Goal: Transaction & Acquisition: Register for event/course

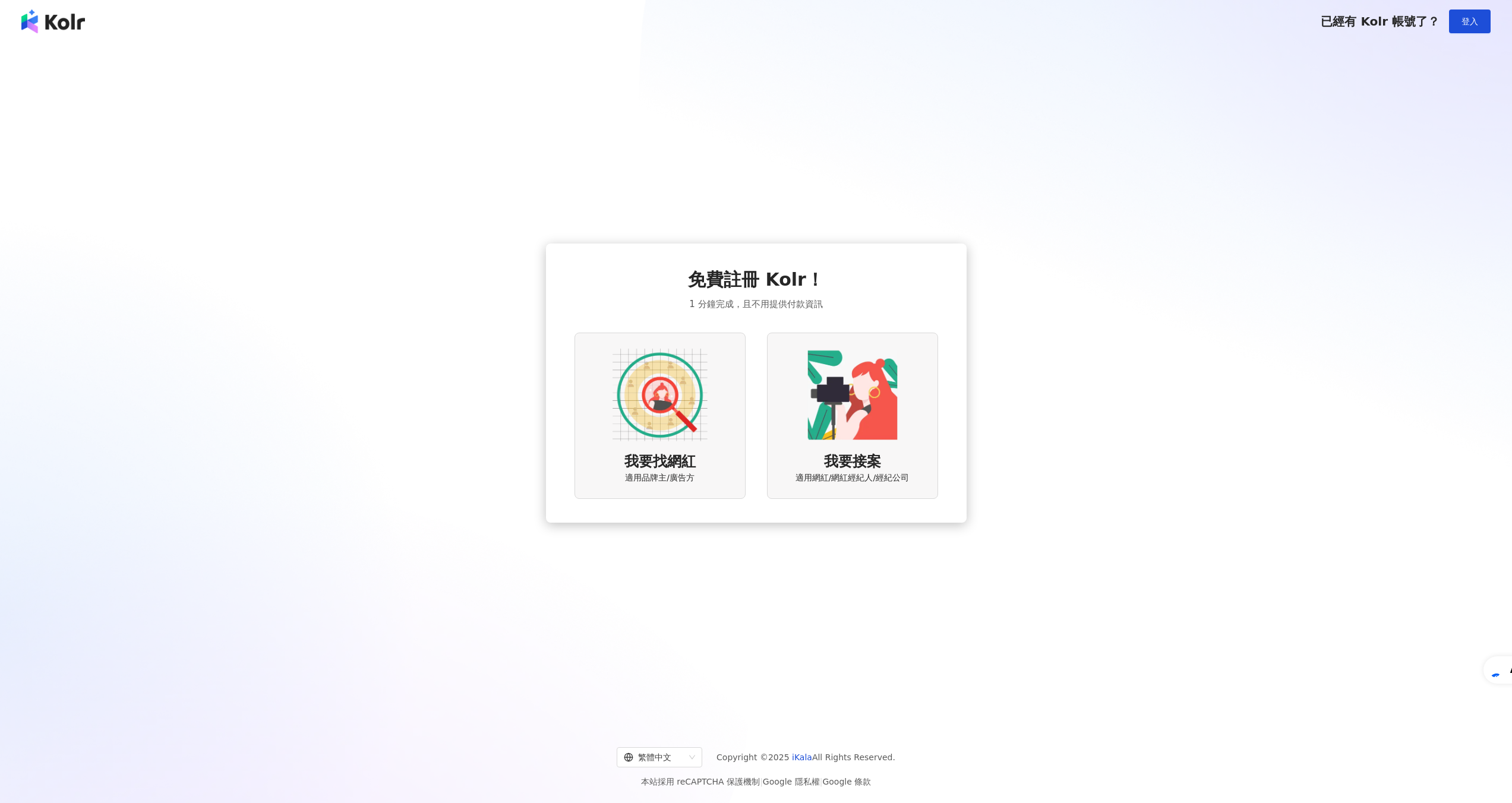
click at [684, 405] on img at bounding box center [660, 395] width 95 height 95
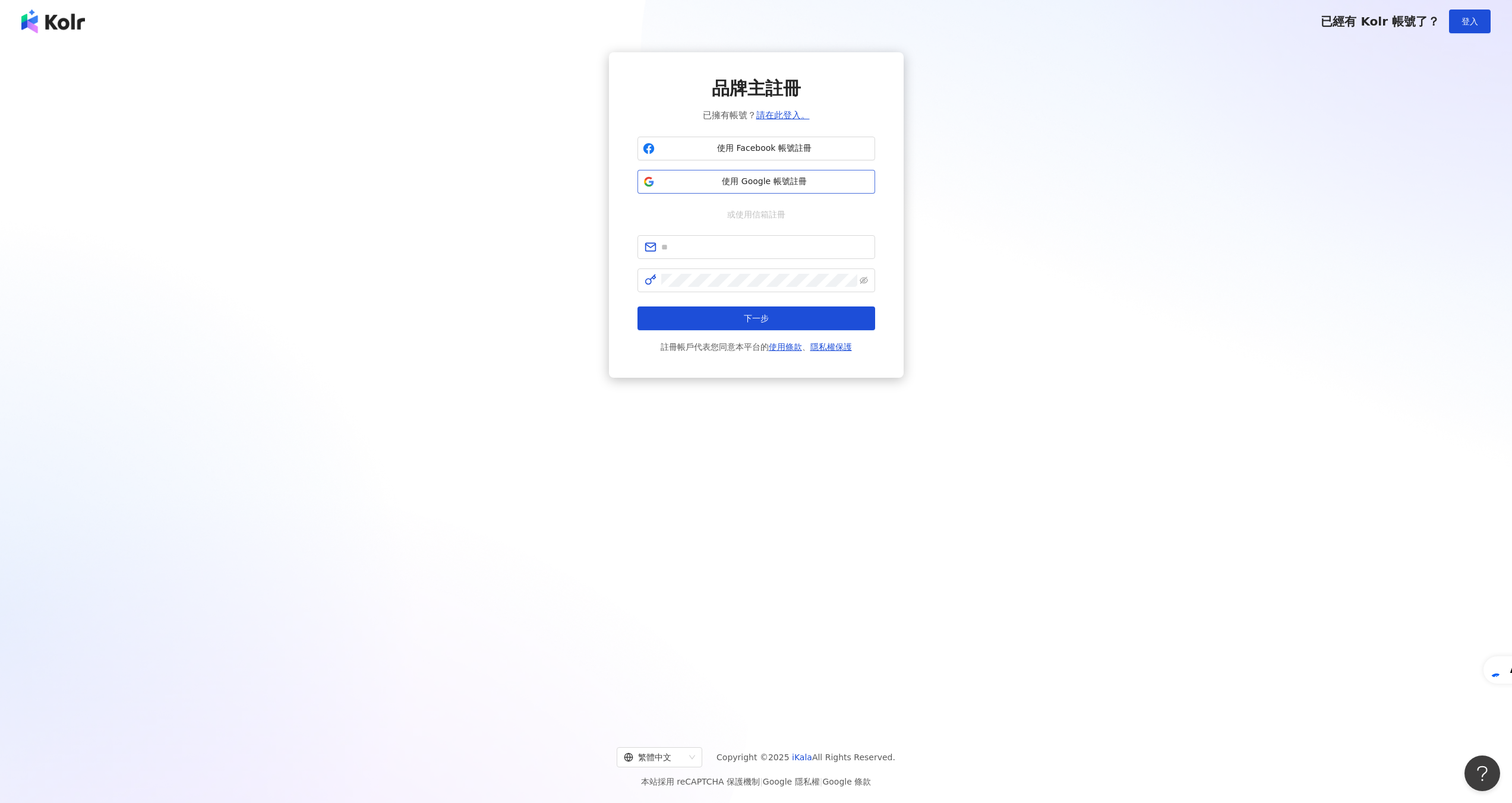
click at [761, 185] on span "使用 Google 帳號註冊" at bounding box center [764, 181] width 211 height 12
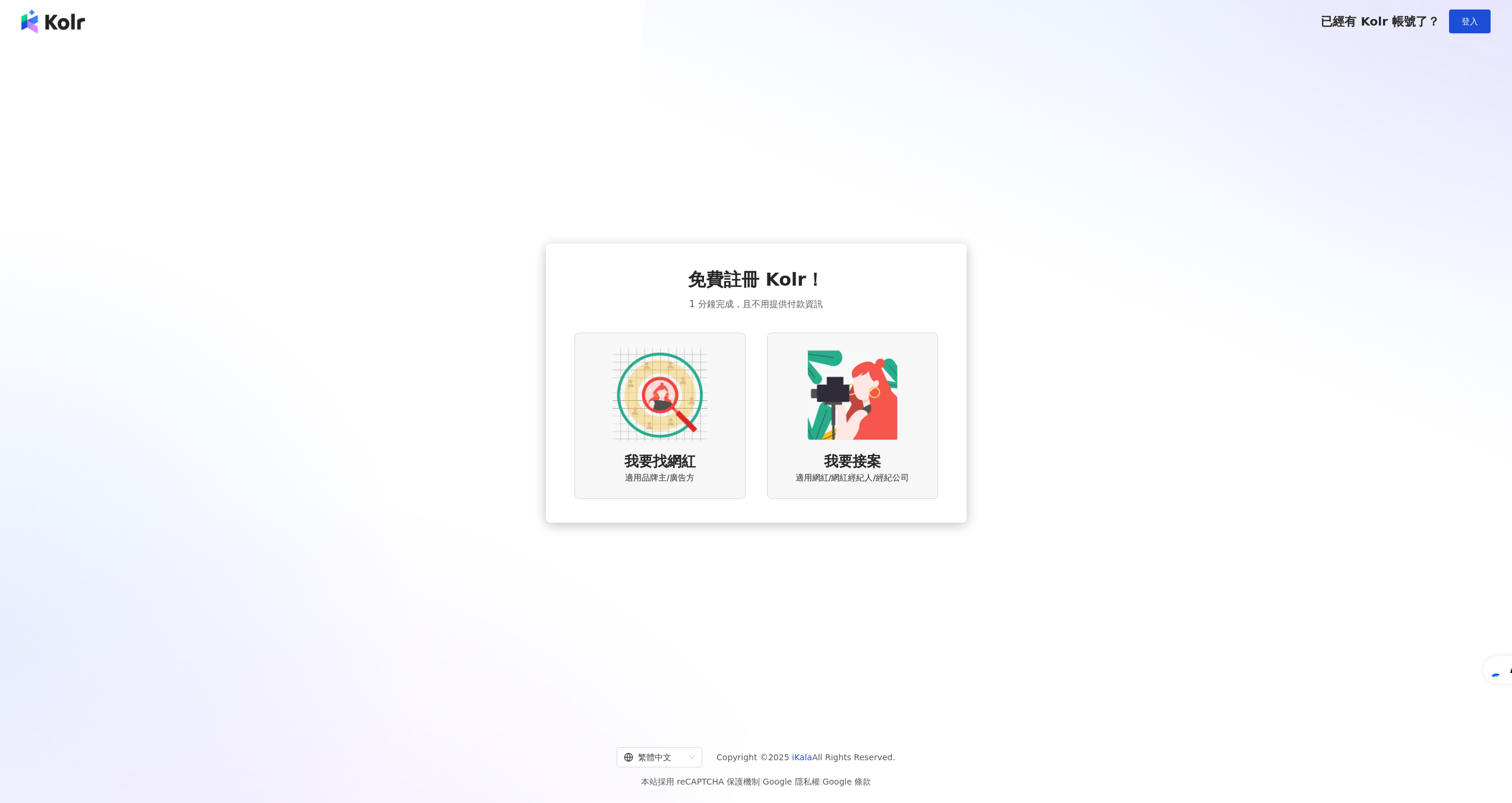
click at [676, 415] on img at bounding box center [660, 395] width 95 height 95
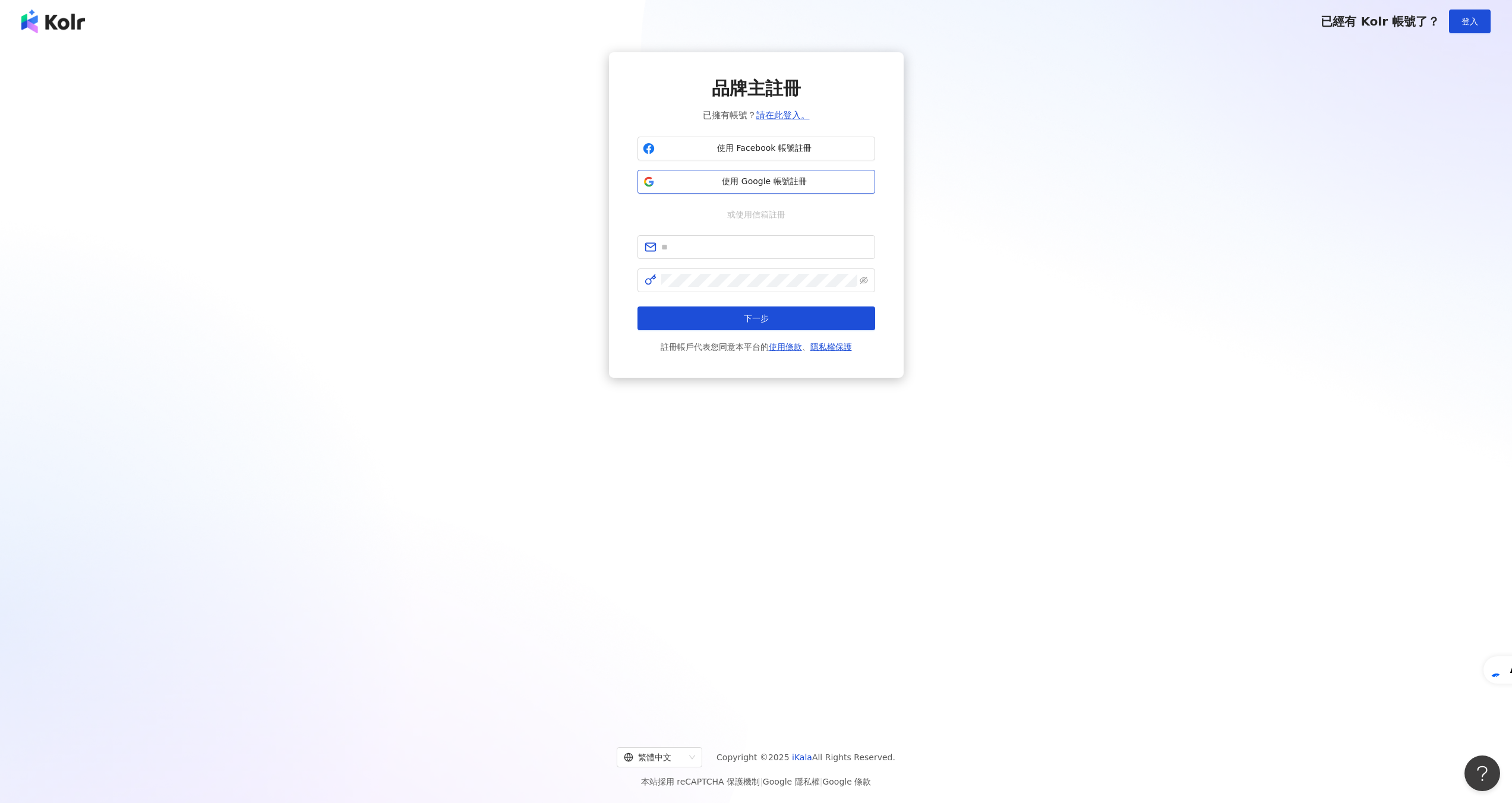
click at [838, 180] on span "使用 Google 帳號註冊" at bounding box center [764, 181] width 211 height 12
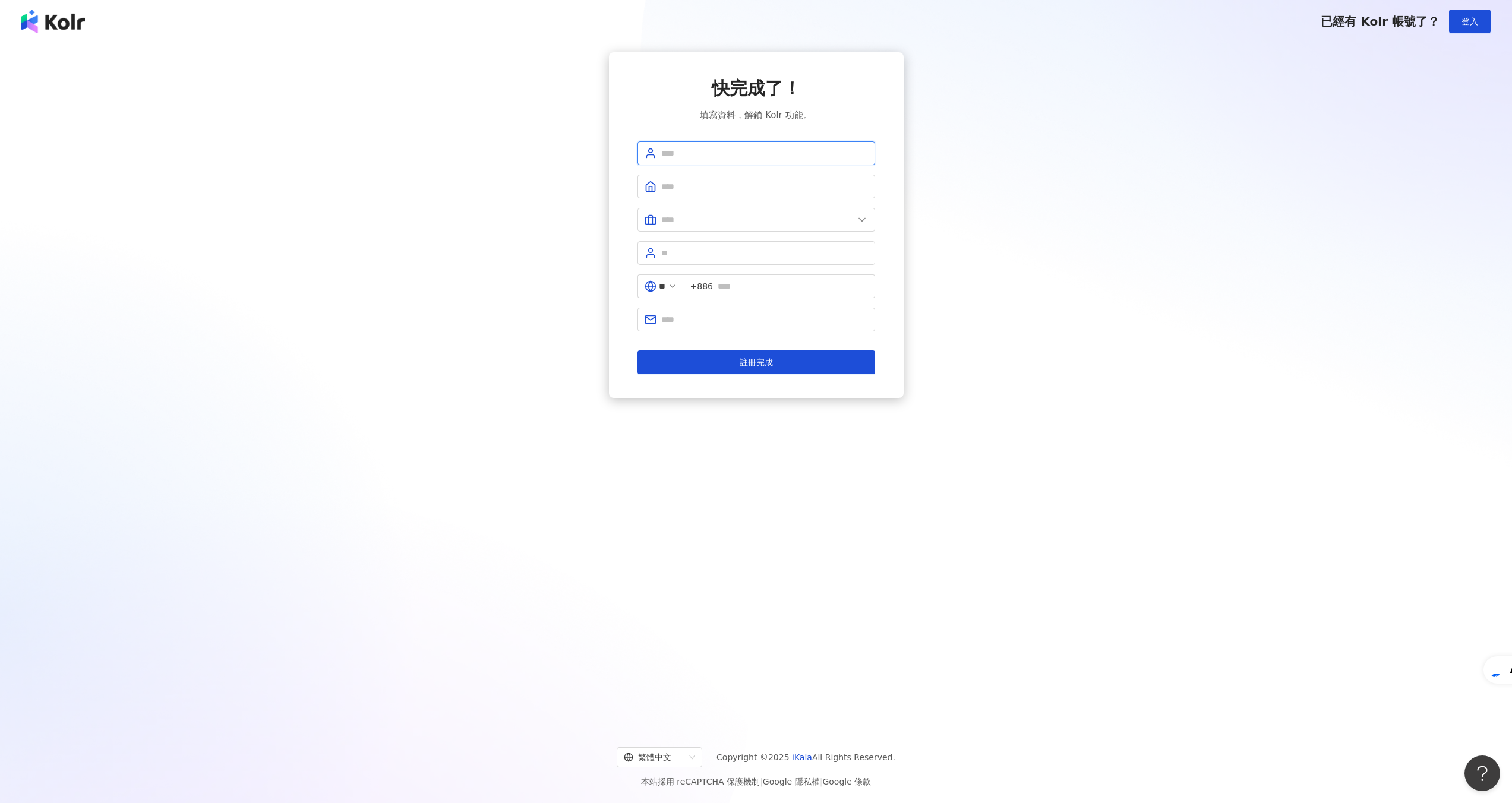
click at [787, 151] on input "text" at bounding box center [764, 153] width 207 height 13
click at [783, 151] on input "text" at bounding box center [764, 153] width 207 height 13
click at [979, 139] on div "快完成了！ 填寫資料，解鎖 Kolr 功能。 請填寫用戶名稱（2 至 50 字） ** +886 註冊完成" at bounding box center [756, 225] width 1483 height 346
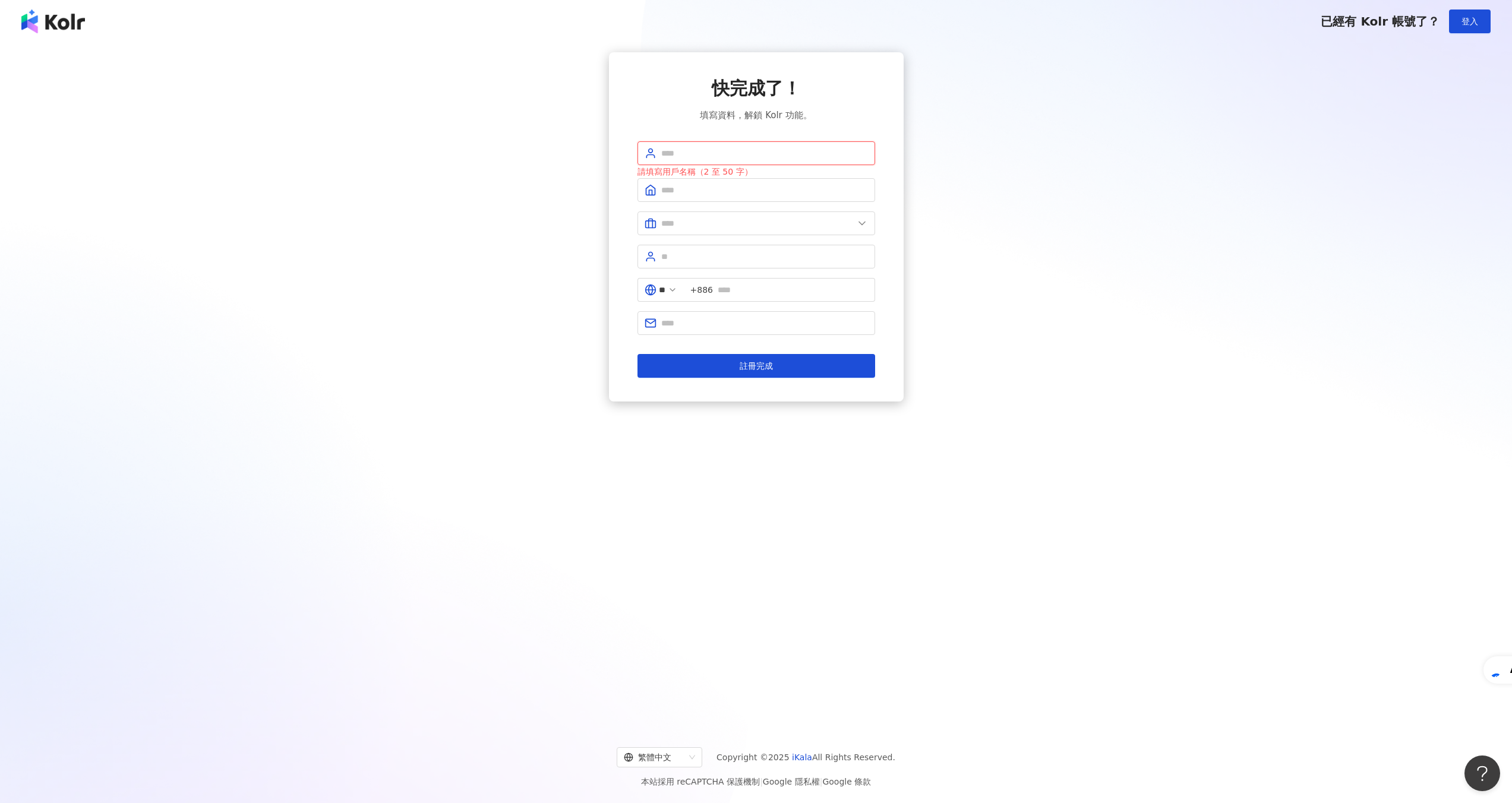
click at [817, 148] on input "text" at bounding box center [764, 153] width 207 height 13
type input "******"
click at [799, 185] on input "text" at bounding box center [764, 190] width 207 height 13
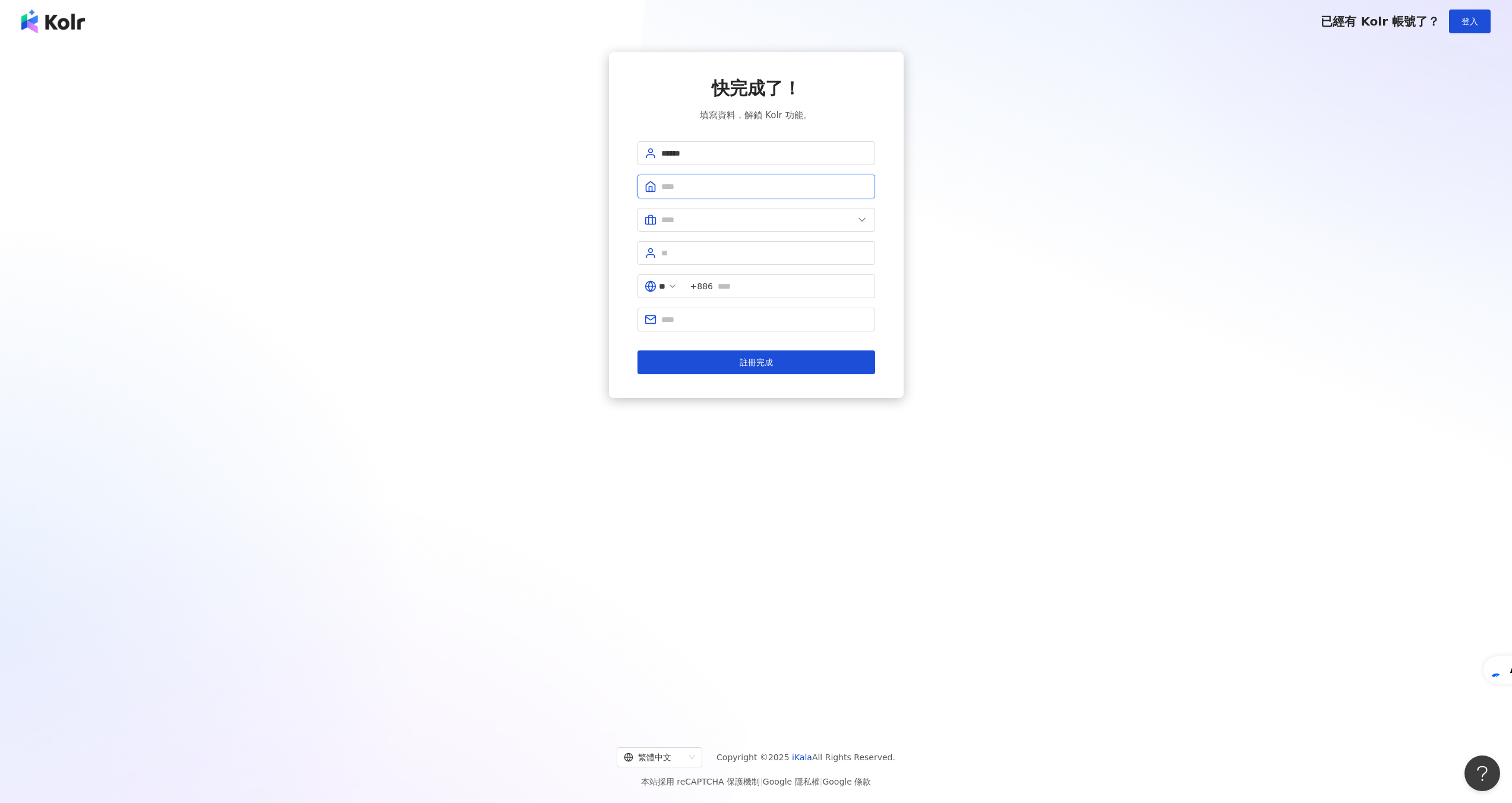
type input "*"
type input "******"
click at [781, 219] on input "text" at bounding box center [757, 220] width 192 height 13
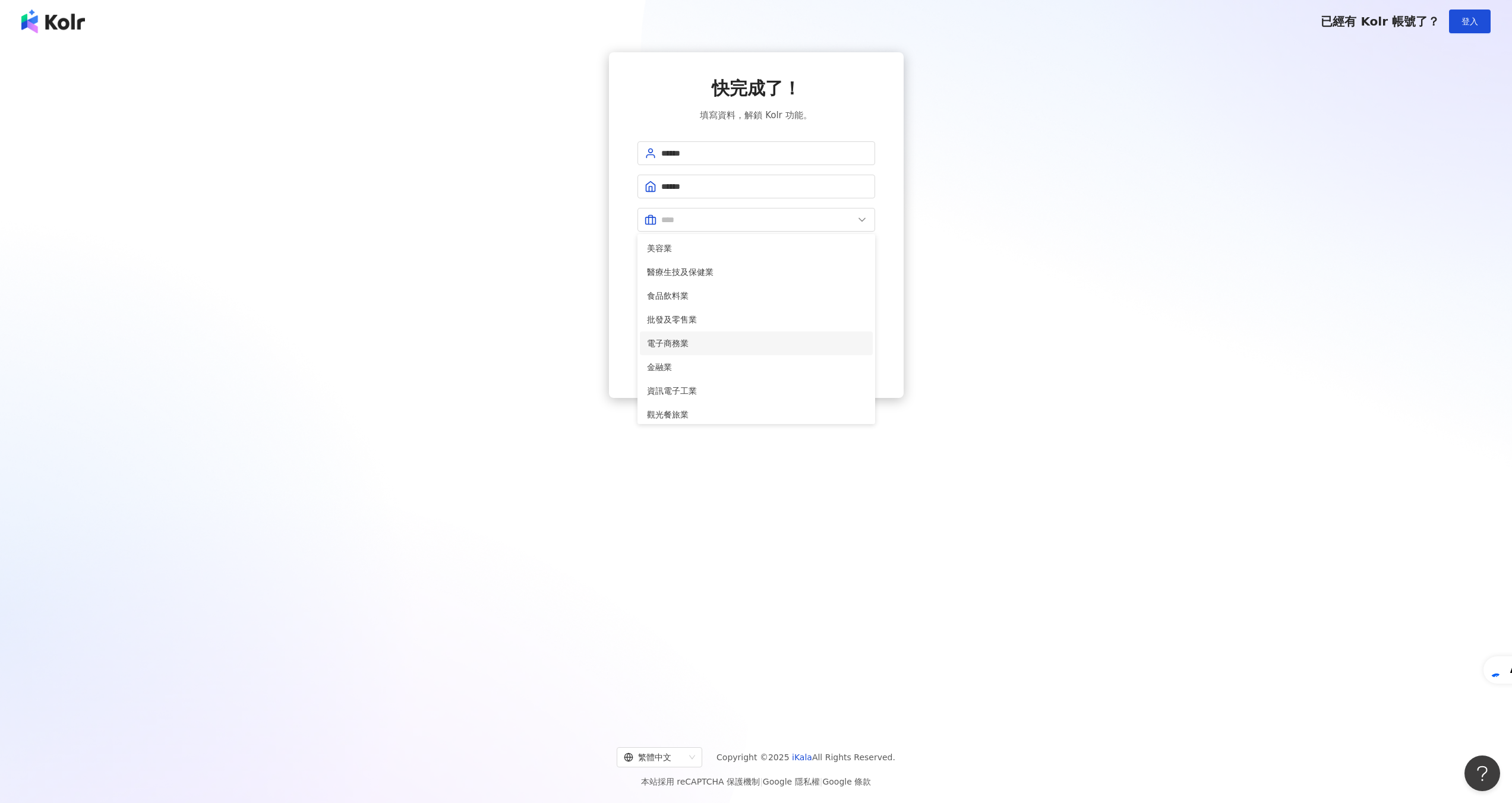
click at [728, 338] on span "電子商務業" at bounding box center [756, 343] width 219 height 13
type input "*****"
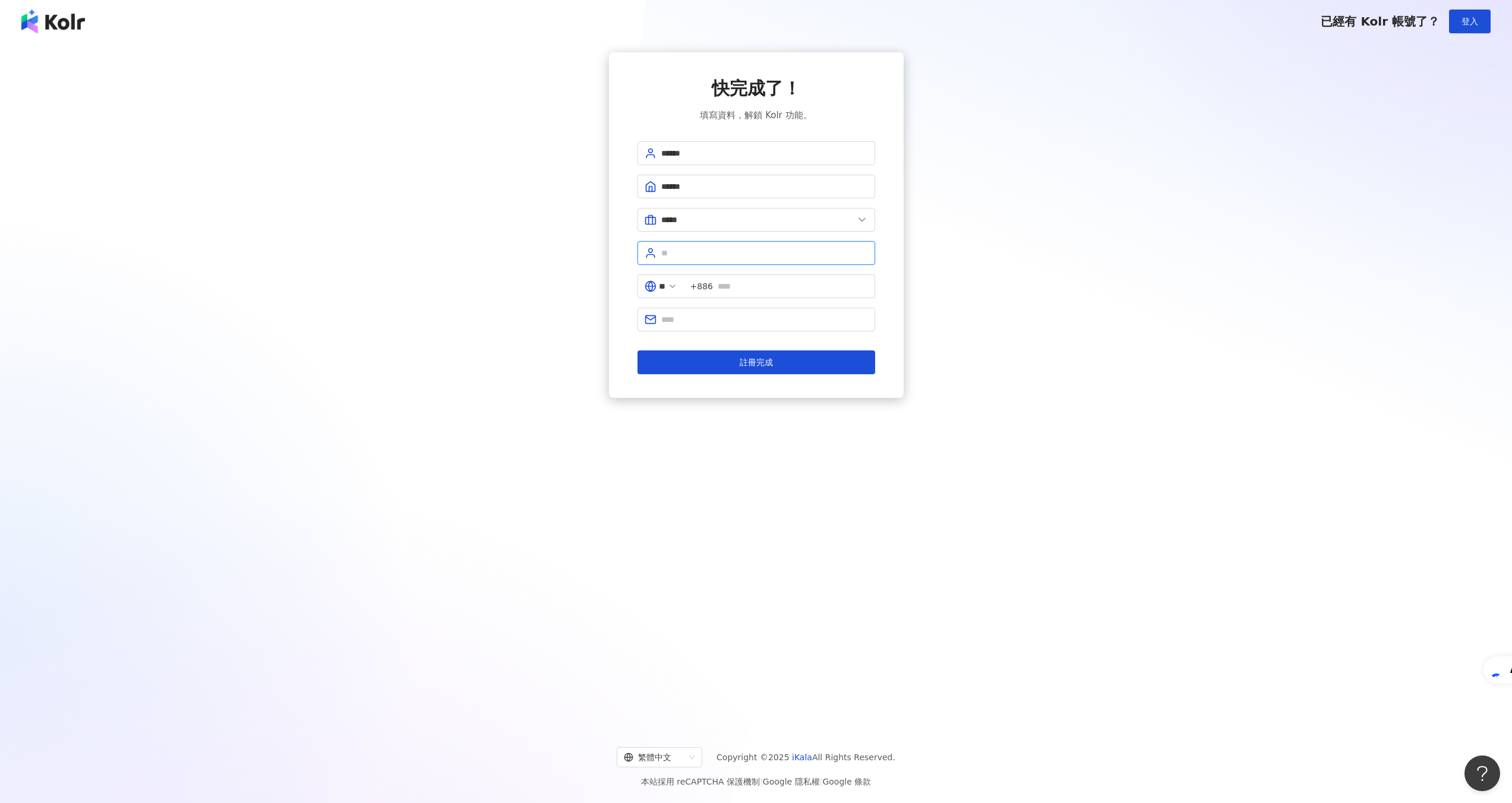
click at [745, 252] on input "text" at bounding box center [764, 253] width 207 height 13
click at [744, 247] on input "text" at bounding box center [764, 253] width 207 height 13
click at [761, 283] on input "text" at bounding box center [793, 289] width 151 height 13
click at [755, 238] on form "****** ****** ***** 美容業 醫療生技及保健業 食品飲料業 批發及零售業 電子商務業 金融業 資訊電子工業 觀光餐旅業 遊戲業 通訊業 娛樂…" at bounding box center [756, 260] width 238 height 236
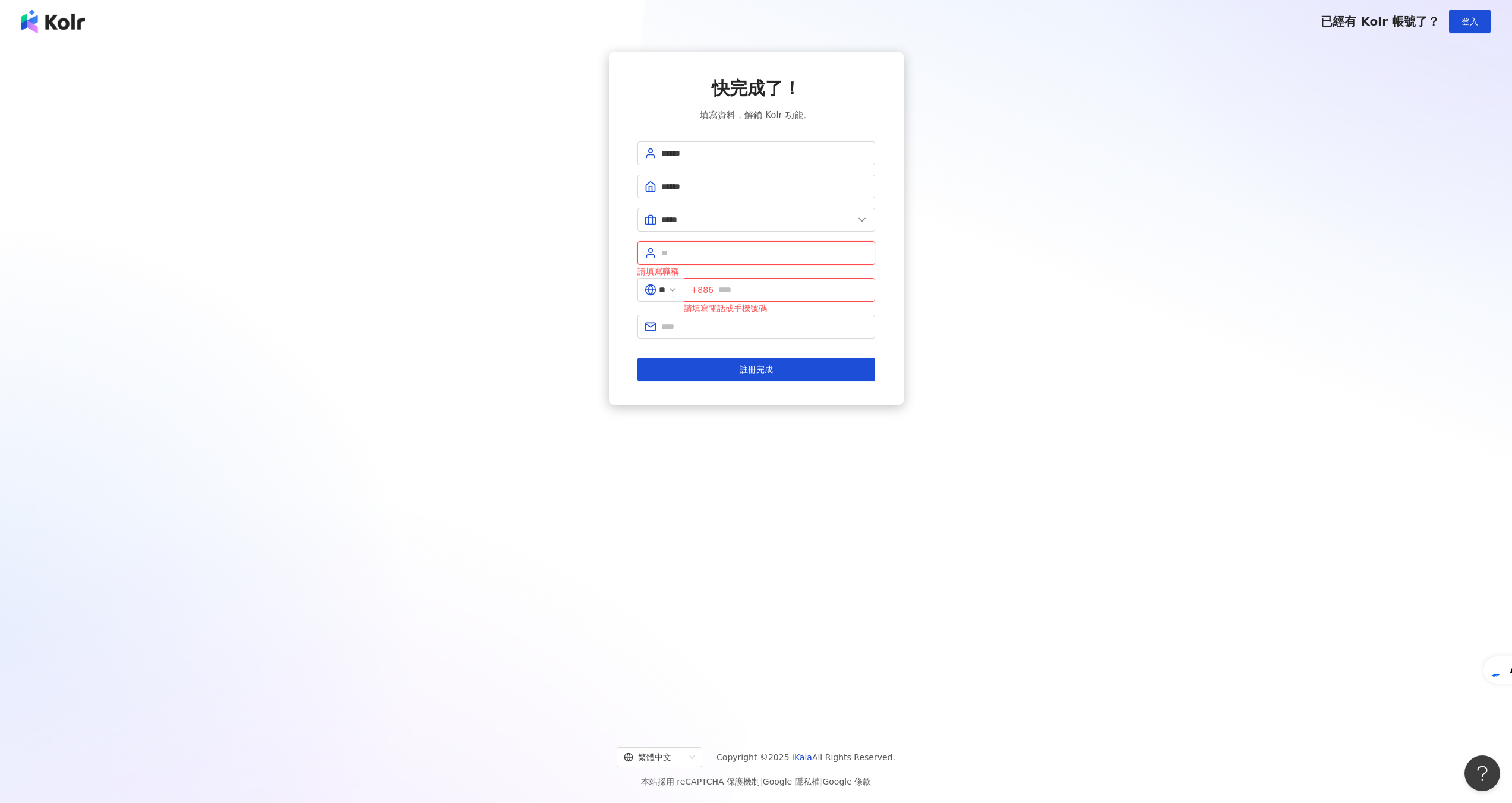
click at [756, 250] on input "text" at bounding box center [764, 253] width 207 height 13
type input "******"
click at [665, 289] on input "**" at bounding box center [662, 289] width 6 height 13
click at [642, 408] on div "中國" at bounding box center [618, 411] width 114 height 22
type input "**"
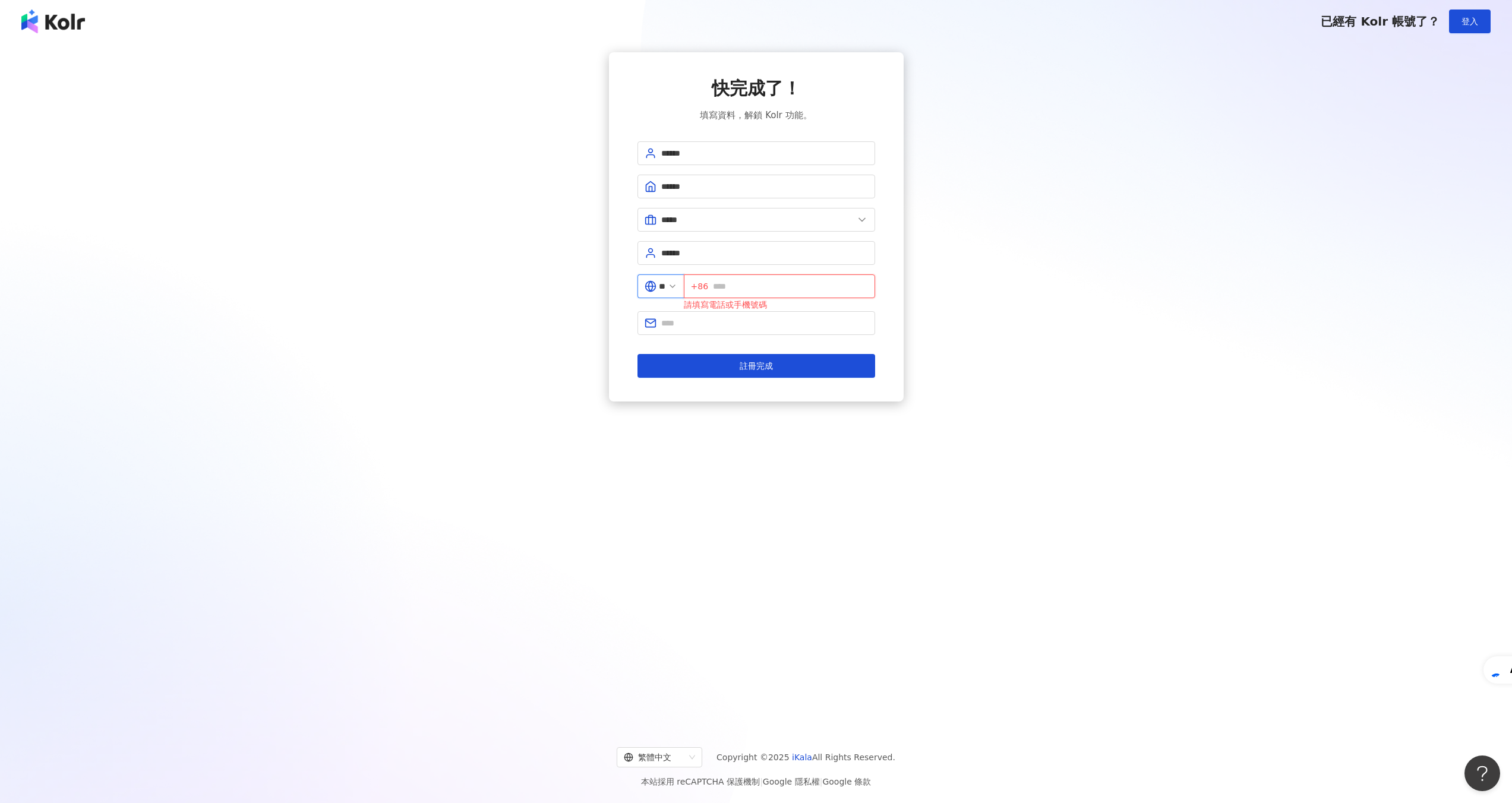
click at [772, 281] on input "text" at bounding box center [790, 286] width 154 height 13
type input "**********"
click at [747, 327] on input "text" at bounding box center [764, 323] width 207 height 13
type input "**********"
click at [740, 362] on span "註冊完成" at bounding box center [756, 362] width 34 height 9
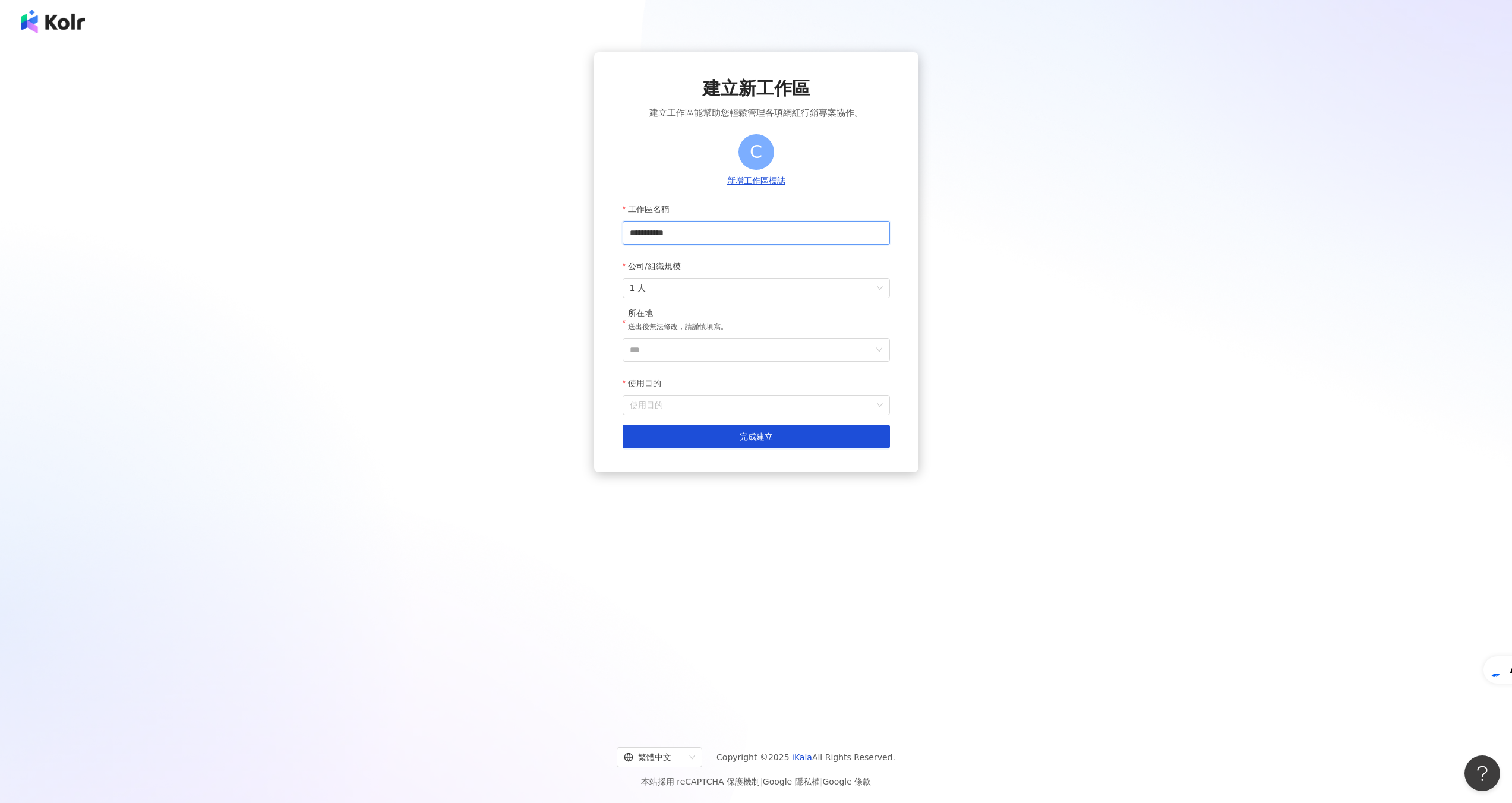
click at [780, 235] on input "**********" at bounding box center [756, 232] width 268 height 24
click at [694, 345] on input "***" at bounding box center [751, 349] width 243 height 23
click at [785, 475] on div "中國" at bounding box center [782, 475] width 16 height 22
click at [740, 377] on div "使用目的" at bounding box center [756, 383] width 268 height 24
click at [741, 402] on input "使用目的" at bounding box center [756, 405] width 253 height 19
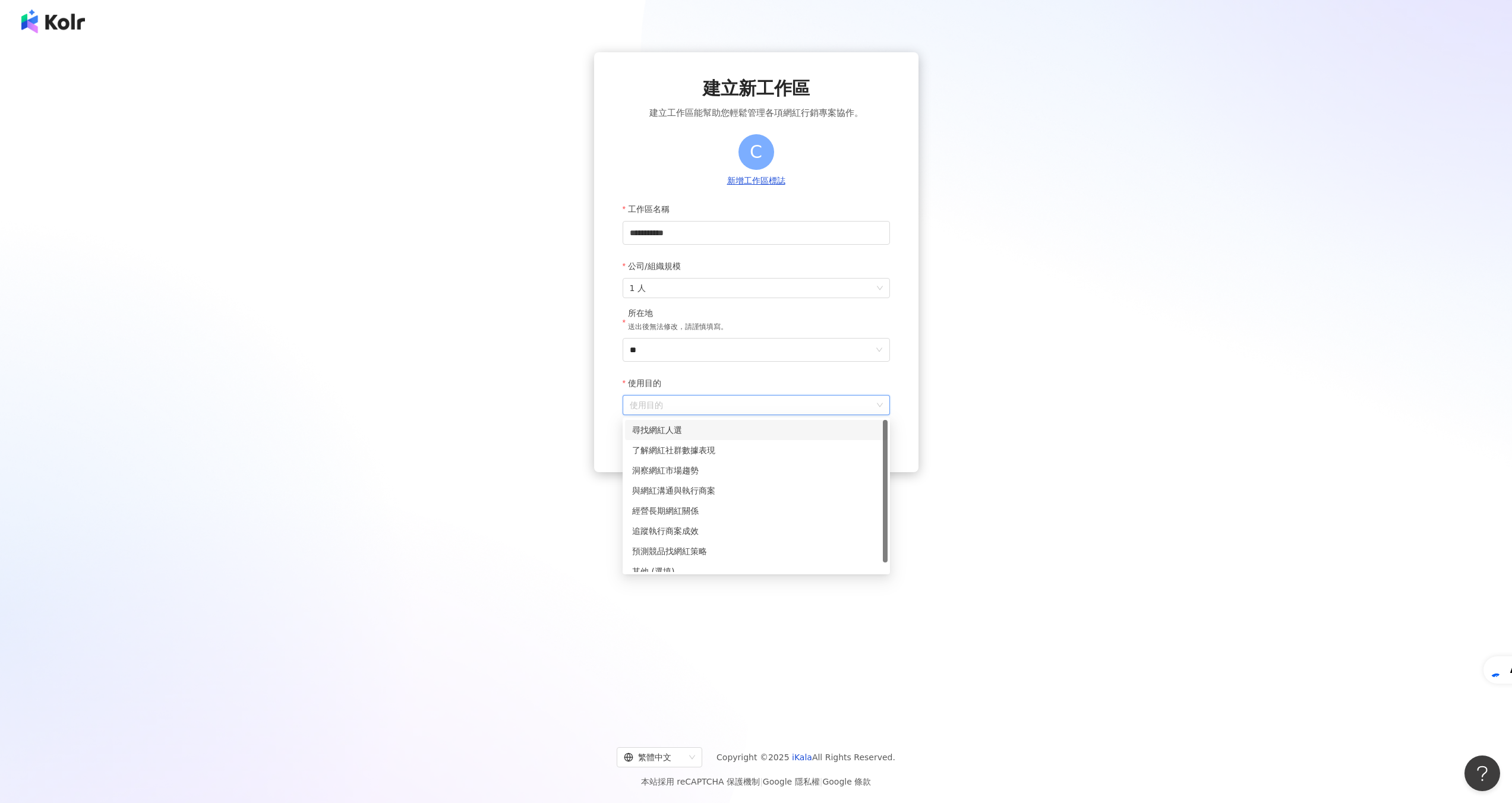
click at [736, 428] on div "尋找網紅人選" at bounding box center [756, 430] width 249 height 13
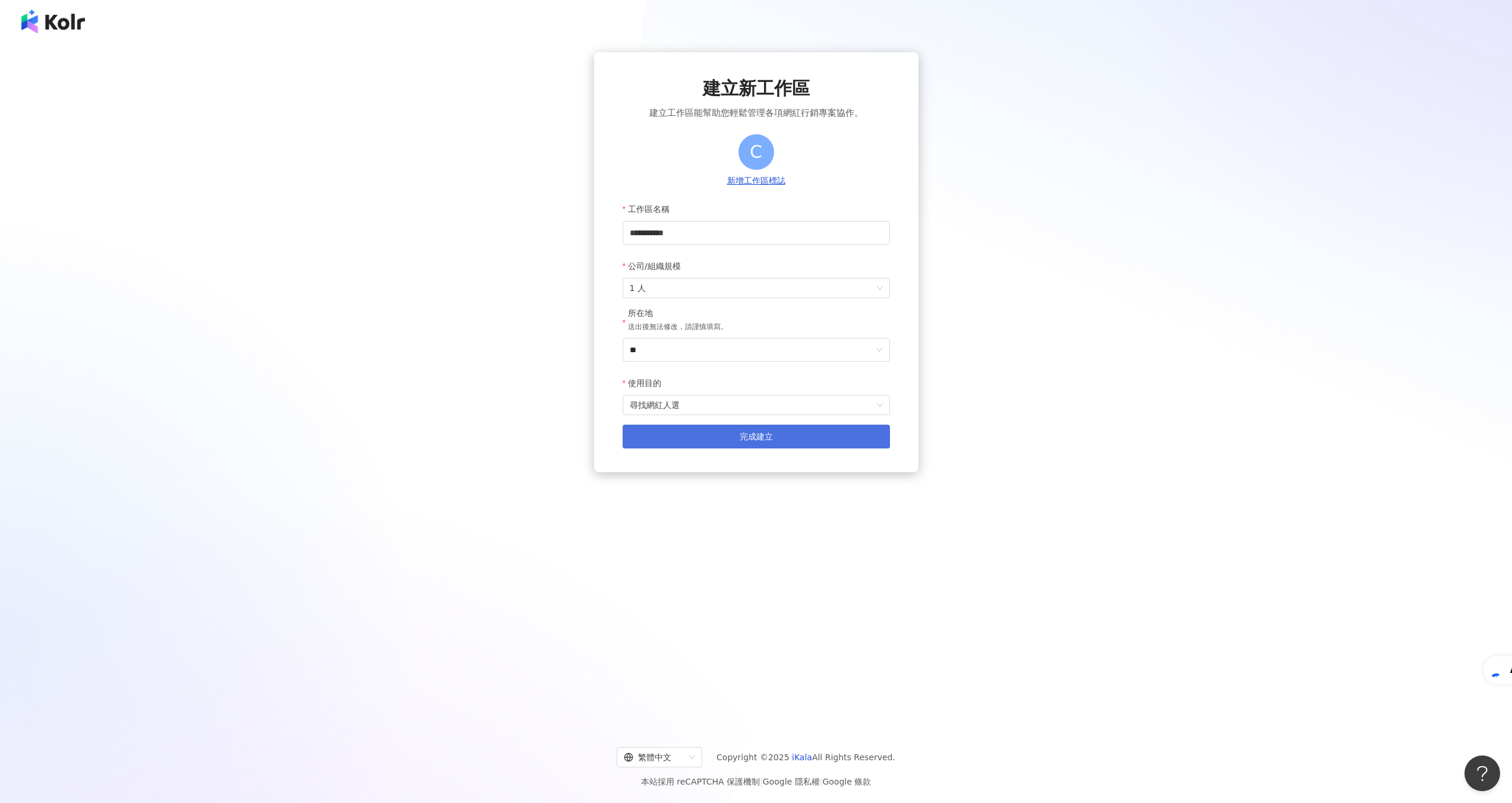
click at [740, 436] on span "完成建立" at bounding box center [756, 436] width 34 height 9
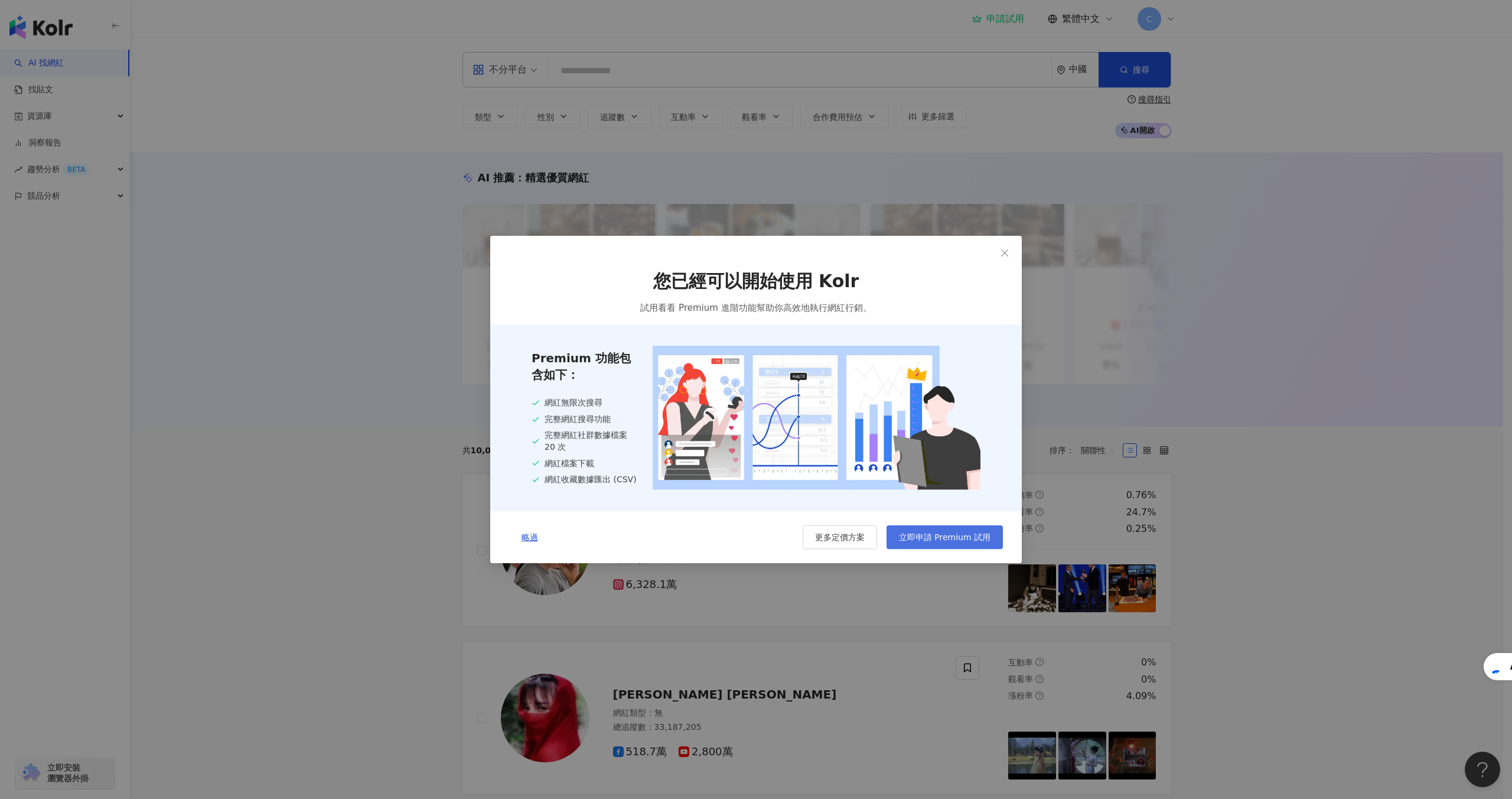
click at [910, 544] on button "立即申請 Premium 試用" at bounding box center [944, 537] width 116 height 23
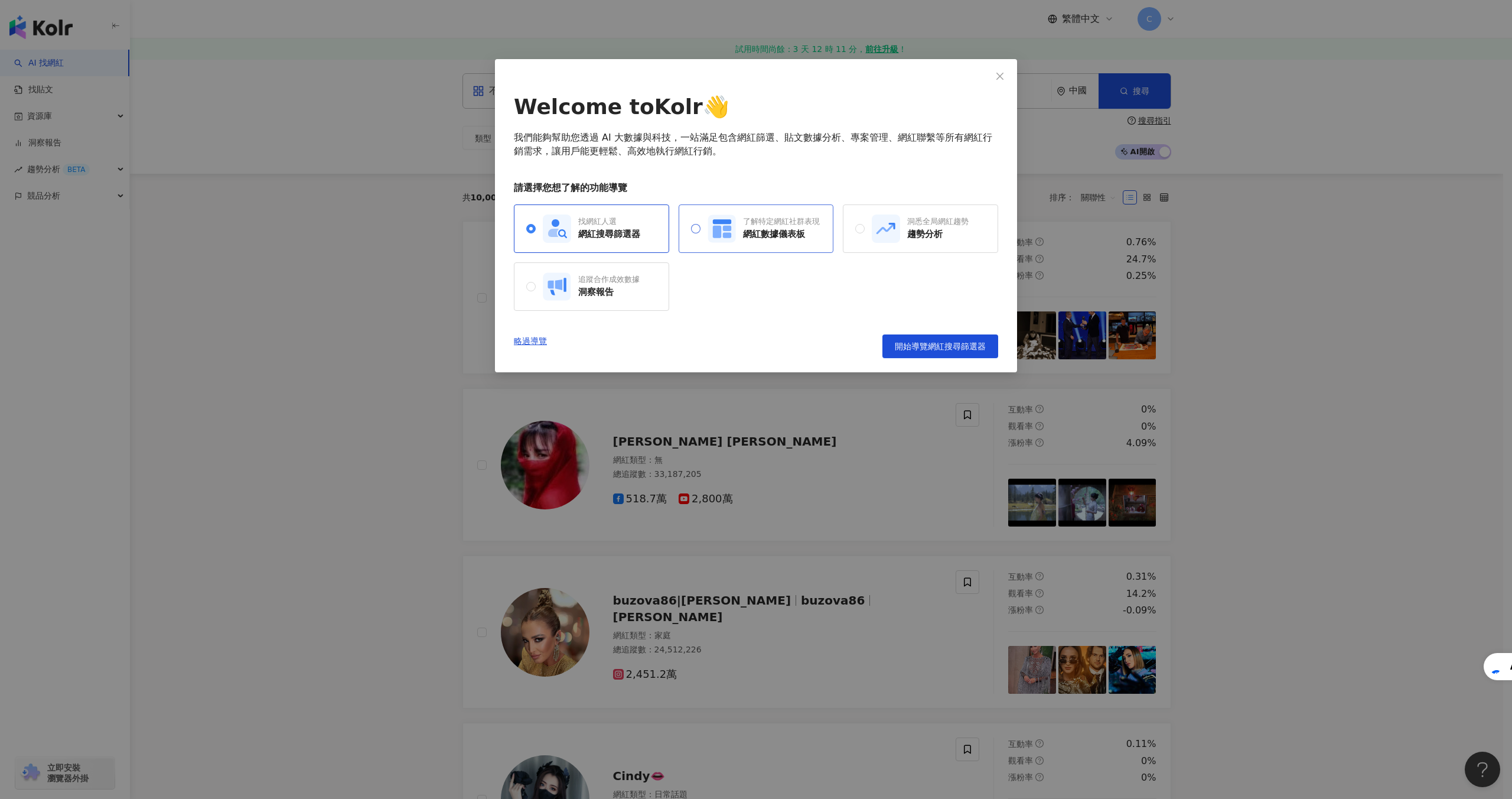
click at [779, 234] on div "網紅數據儀表板" at bounding box center [781, 235] width 77 height 13
click at [626, 229] on div "網紅搜尋篩選器" at bounding box center [609, 235] width 62 height 13
click at [768, 242] on div "了解特定網紅社群表現 網紅數據儀表板" at bounding box center [764, 228] width 112 height 28
click at [587, 250] on div "找網紅人選 網紅搜尋篩選器" at bounding box center [591, 228] width 155 height 49
click at [797, 243] on div "了解特定網紅社群表現 網紅數據儀表板" at bounding box center [756, 228] width 155 height 49
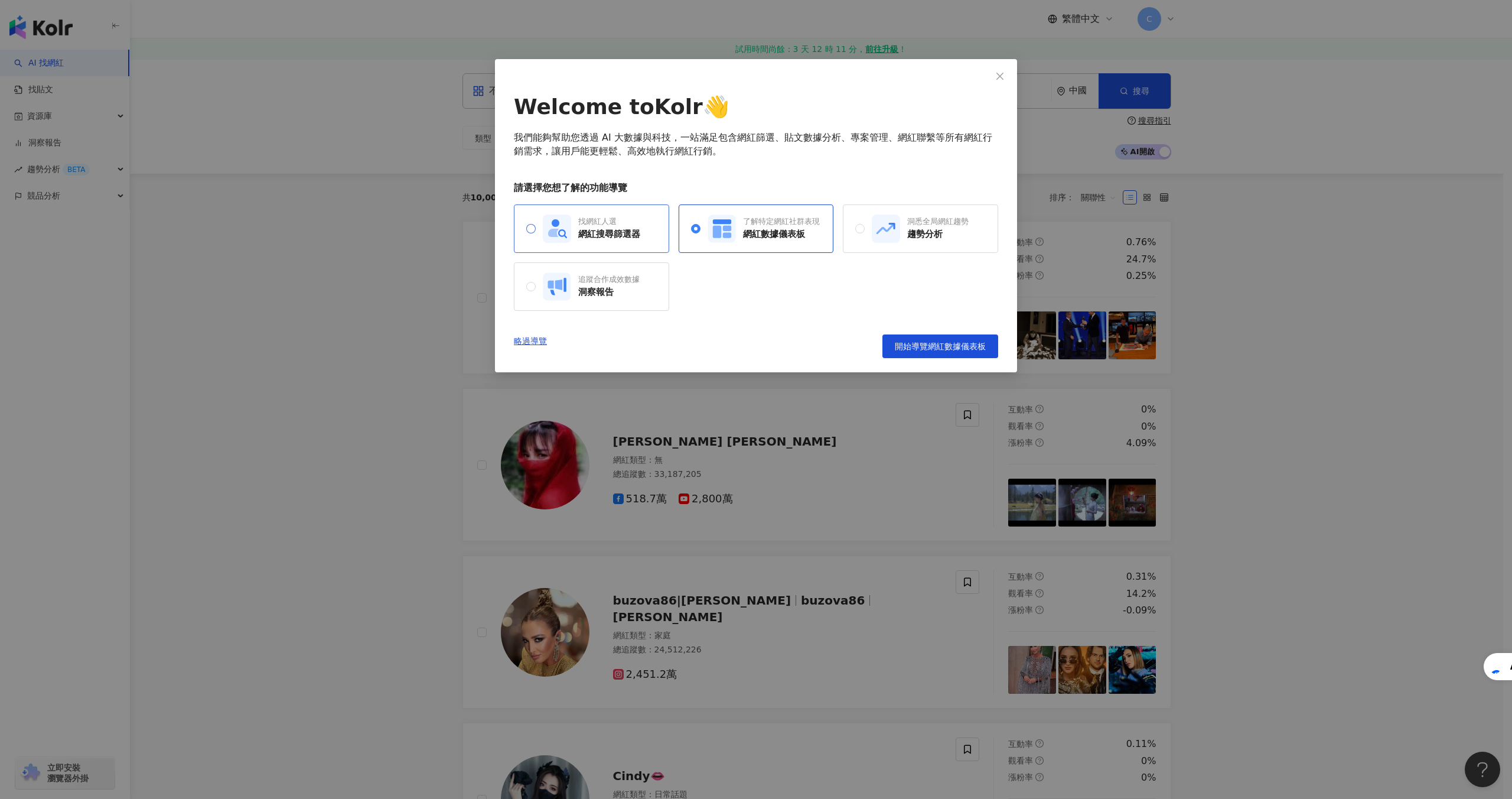
click at [596, 223] on div "找網紅人選" at bounding box center [609, 222] width 62 height 11
click at [791, 234] on div "網紅數據儀表板" at bounding box center [781, 235] width 77 height 13
click at [880, 232] on rect at bounding box center [886, 228] width 28 height 28
click at [898, 286] on div "找網紅人選 網紅搜尋篩選器 了解特定網紅社群表現 網紅數據儀表板 洞悉全局網紅趨勢 趨勢分析 追蹤合作成效數據 洞察報告" at bounding box center [756, 257] width 485 height 107
click at [638, 241] on div "找網紅人選 網紅搜尋篩選器" at bounding box center [591, 228] width 97 height 28
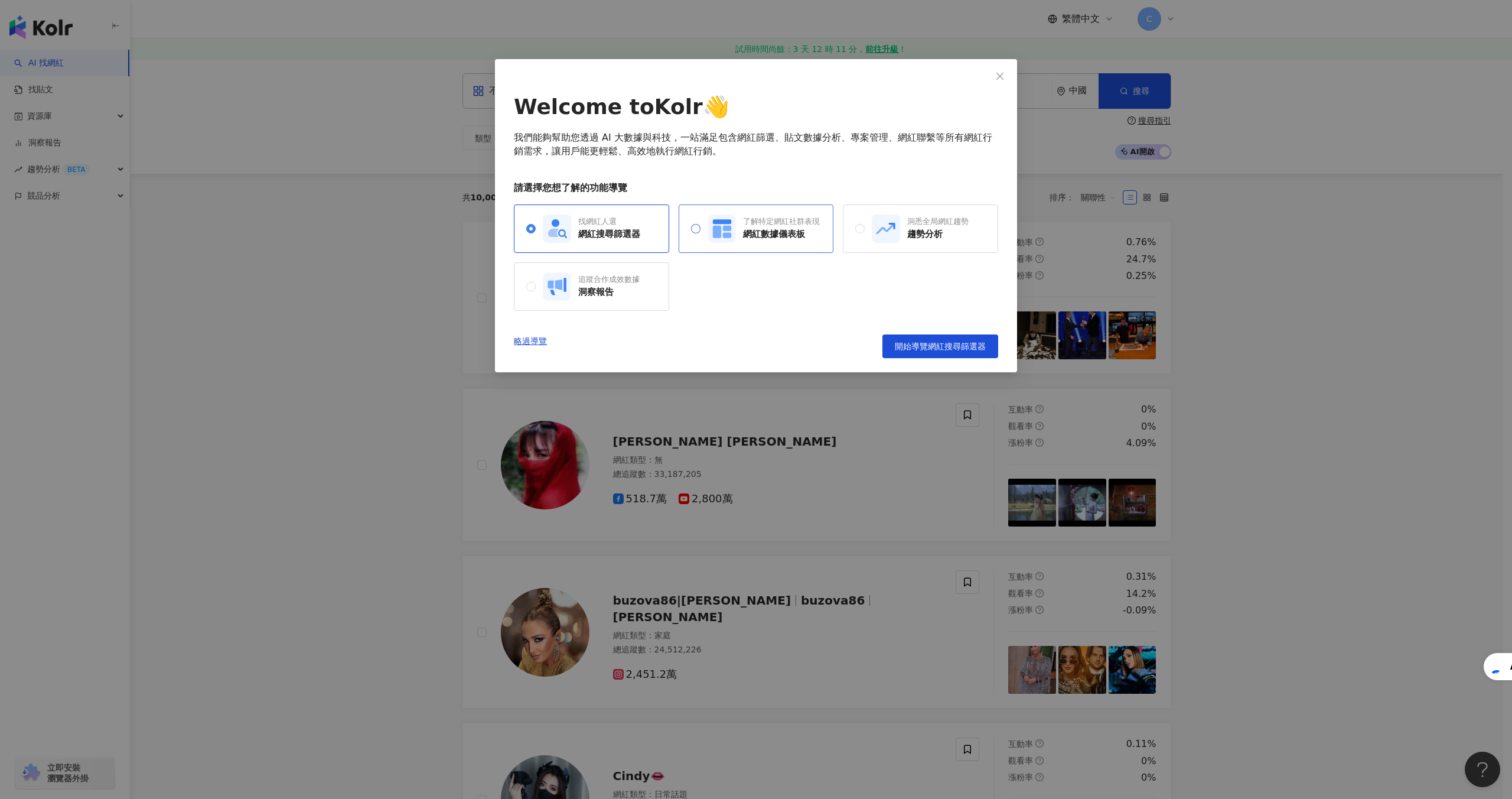
click at [774, 246] on div "了解特定網紅社群表現 網紅數據儀表板" at bounding box center [756, 228] width 155 height 49
click at [913, 239] on div "趨勢分析" at bounding box center [938, 235] width 61 height 13
click at [695, 265] on div "找網紅人選 網紅搜尋篩選器 了解特定網紅社群表現 網紅數據儀表板 洞悉全局網紅趨勢 趨勢分析 追蹤合作成效數據 洞察報告" at bounding box center [756, 257] width 485 height 107
click at [710, 274] on div "找網紅人選 網紅搜尋篩選器 了解特定網紅社群表現 網紅數據儀表板 洞悉全局網紅趨勢 趨勢分析 追蹤合作成效數據 洞察報告" at bounding box center [756, 257] width 485 height 107
click at [586, 225] on div "找網紅人選" at bounding box center [609, 222] width 62 height 11
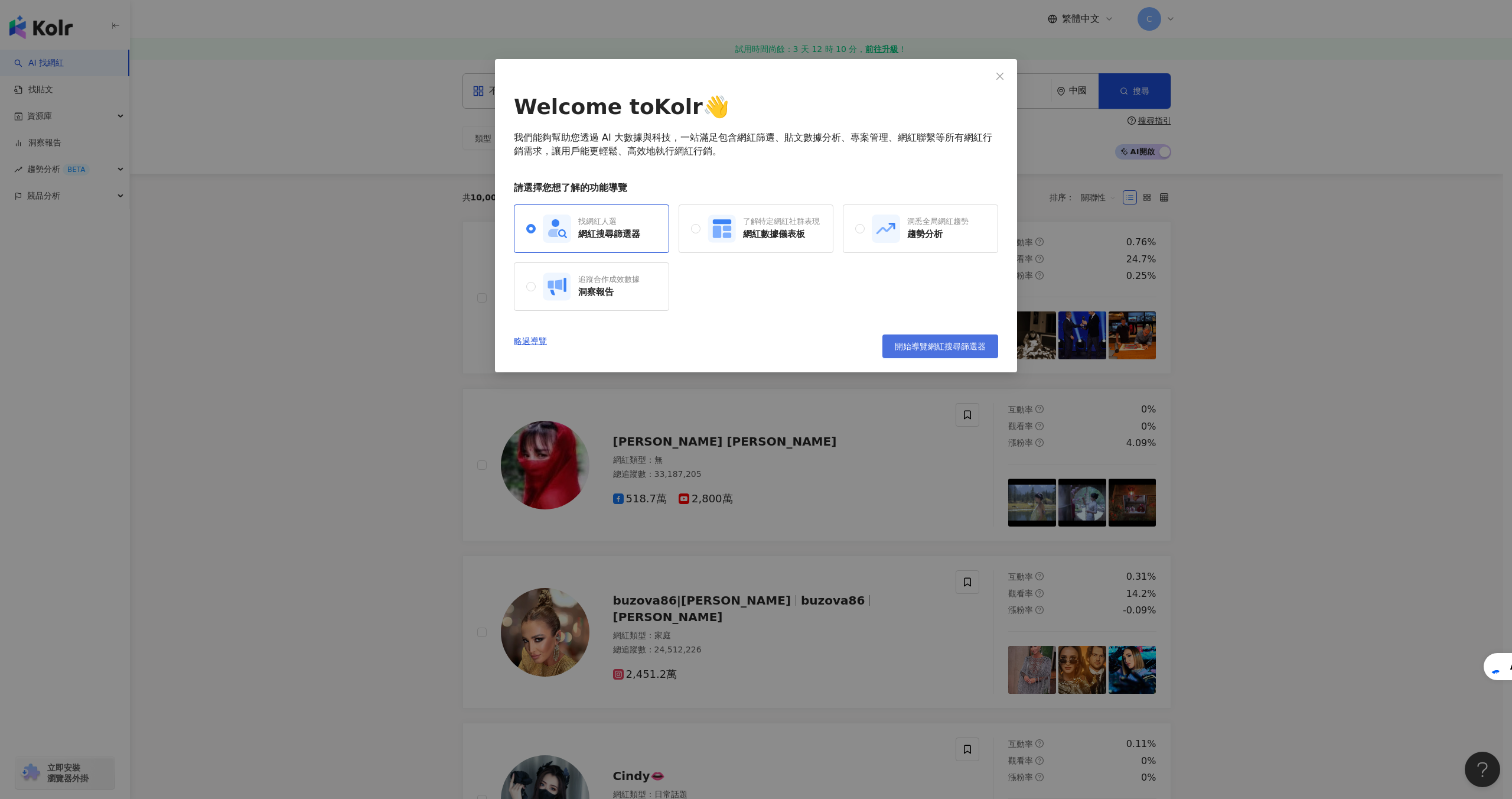
click at [916, 344] on span "開始導覽網紅搜尋篩選器" at bounding box center [941, 346] width 91 height 9
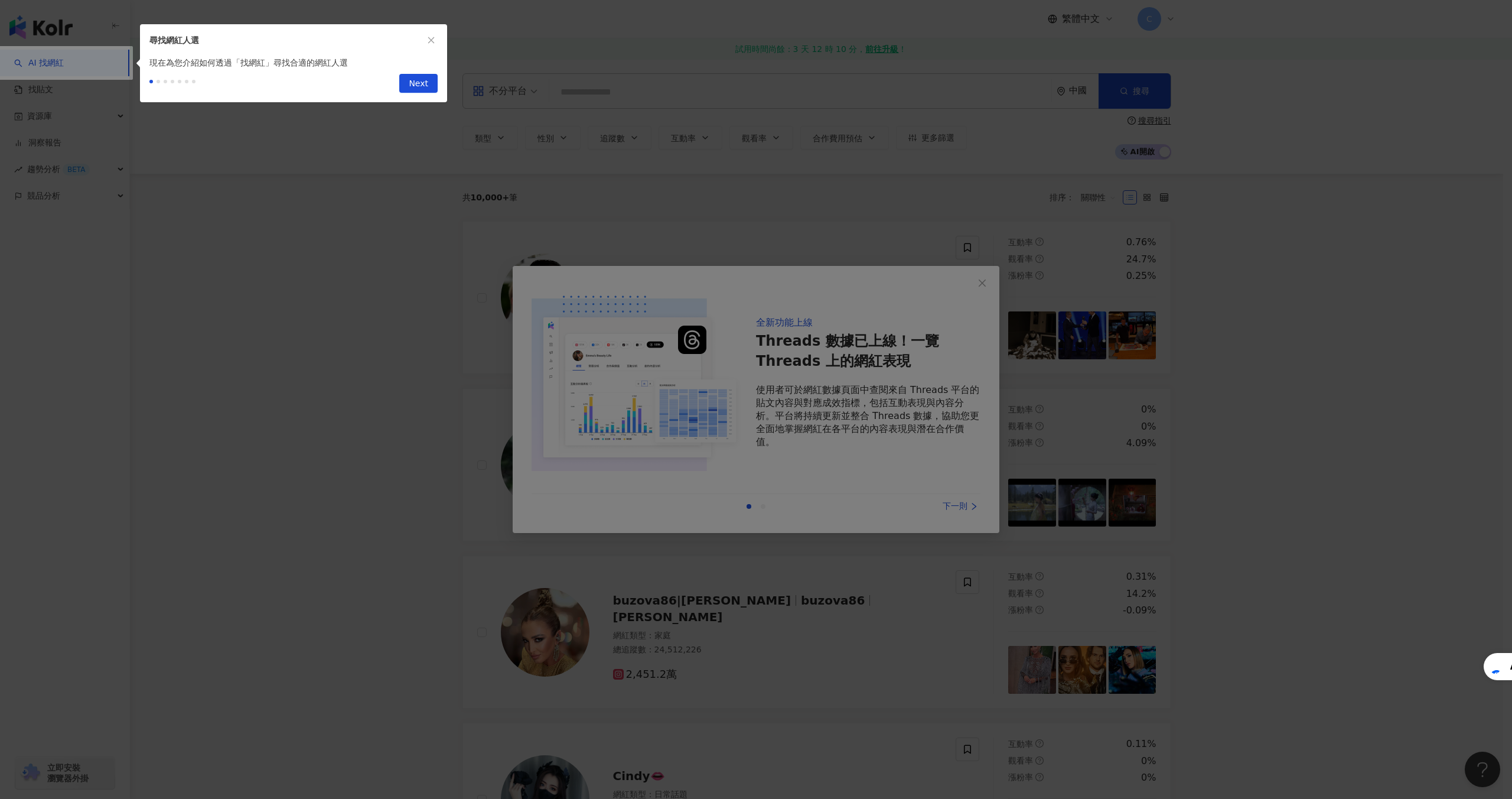
click at [984, 286] on div at bounding box center [756, 399] width 1512 height 799
click at [984, 283] on div at bounding box center [756, 399] width 1512 height 799
click at [960, 507] on div at bounding box center [756, 399] width 1512 height 799
click at [960, 507] on div at bounding box center [756, 399] width 1512 height 799
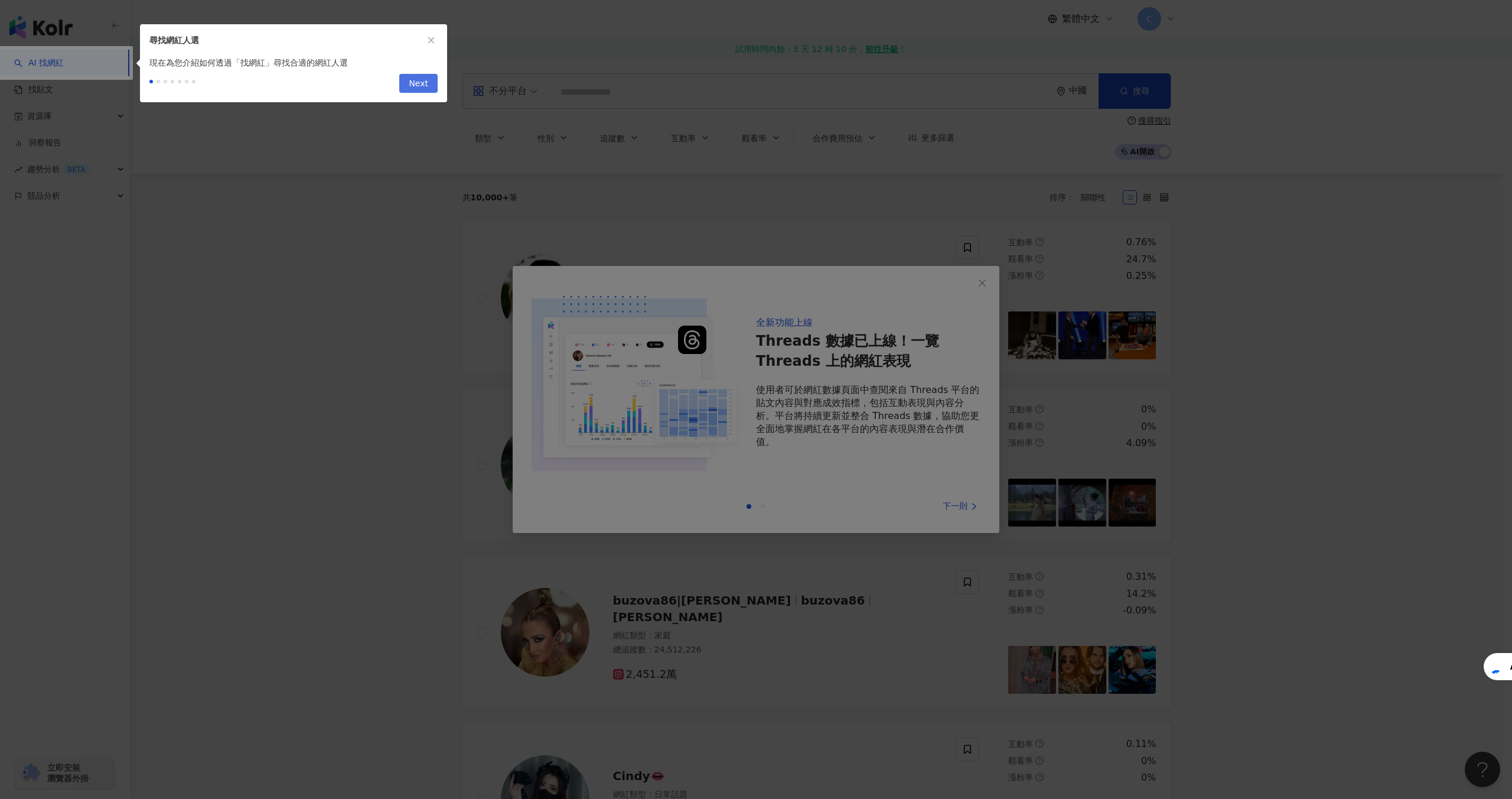
click at [429, 81] on button "Next" at bounding box center [418, 83] width 39 height 19
type input "**********"
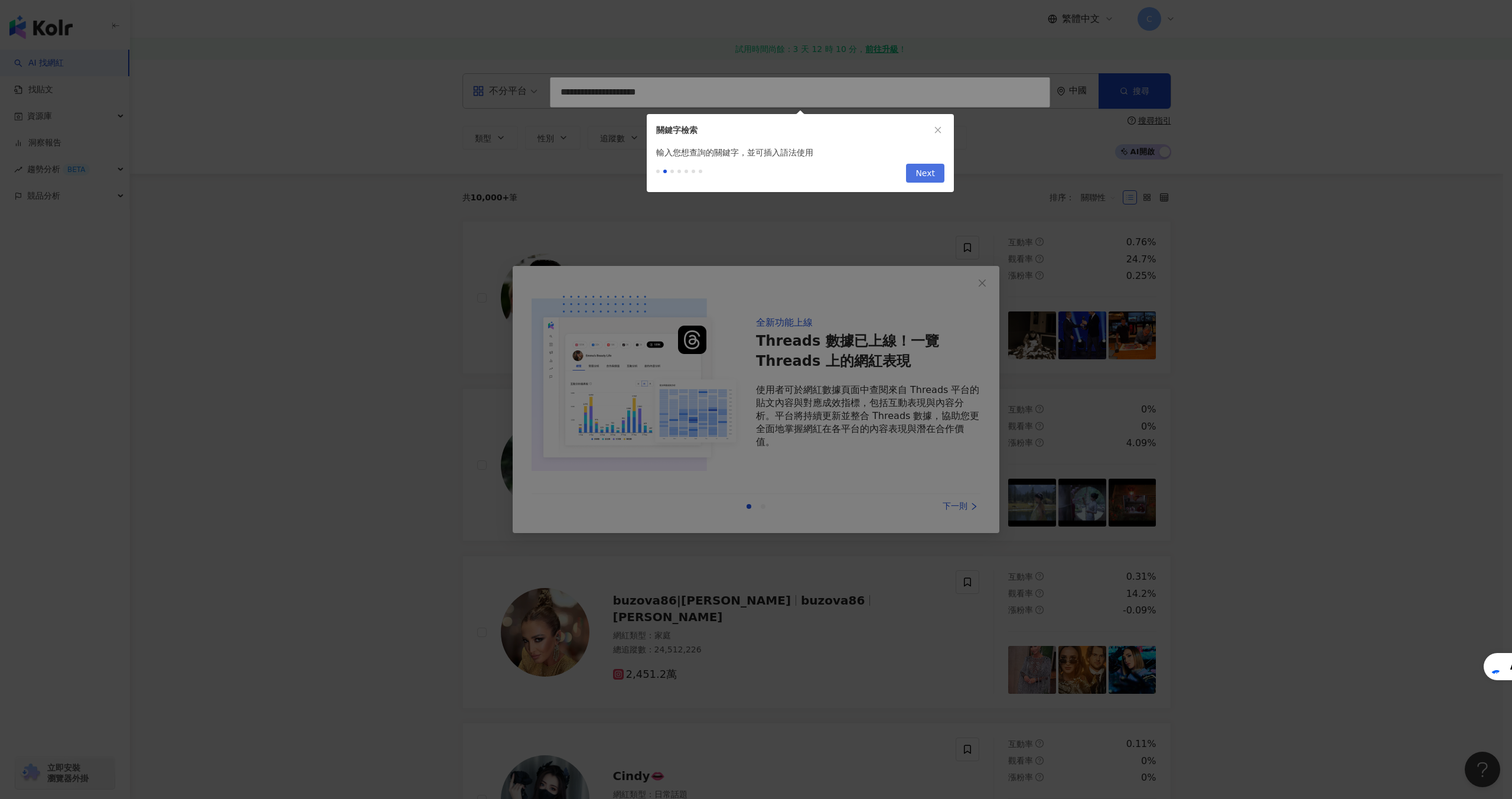
click at [925, 177] on span "Next" at bounding box center [925, 173] width 20 height 19
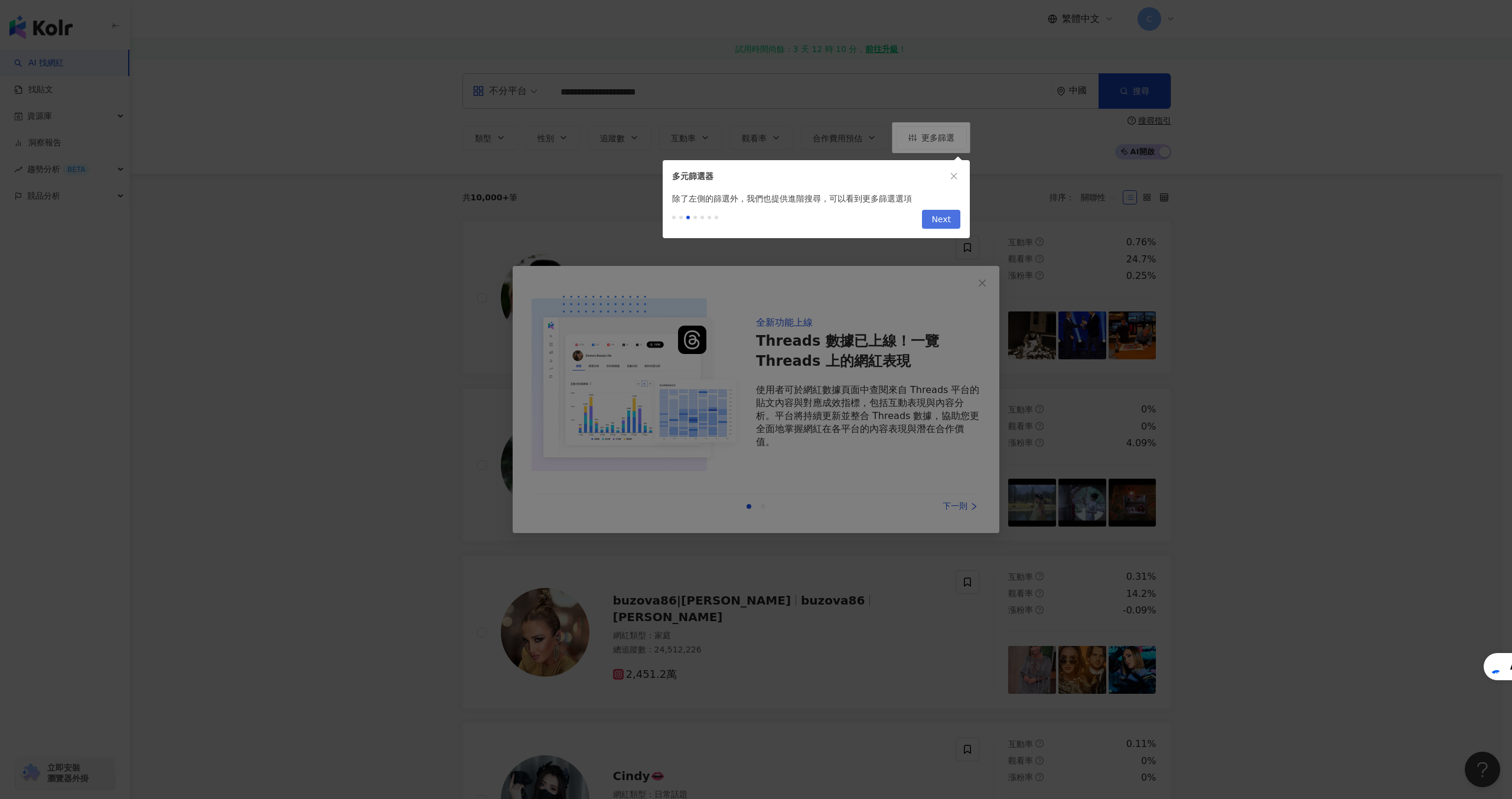
click at [946, 217] on span "Next" at bounding box center [942, 219] width 20 height 19
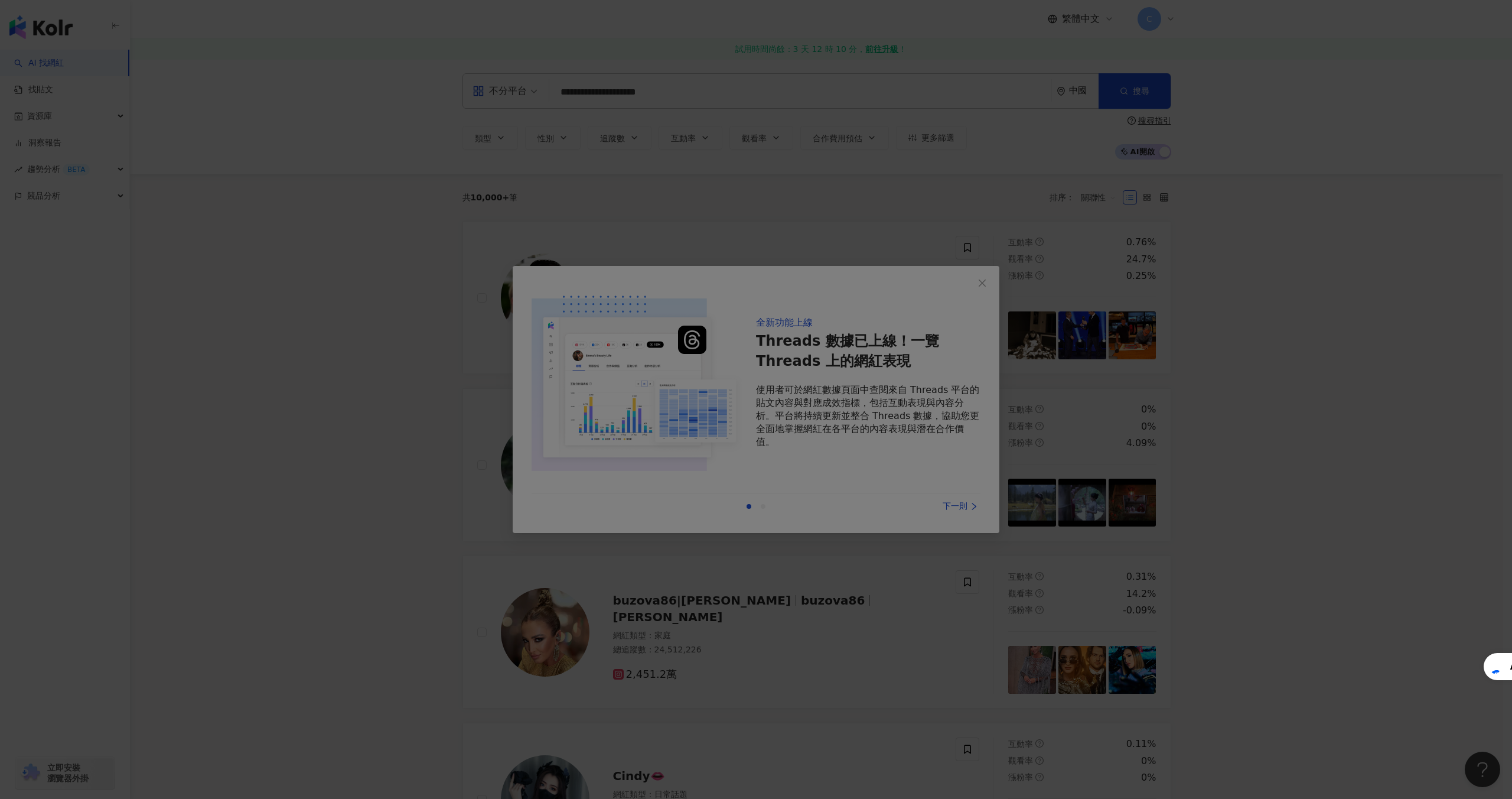
click at [980, 294] on div at bounding box center [756, 399] width 1512 height 799
click at [981, 274] on div at bounding box center [756, 399] width 1512 height 799
click at [894, 418] on div at bounding box center [756, 399] width 1512 height 799
click at [970, 517] on div at bounding box center [756, 399] width 1512 height 799
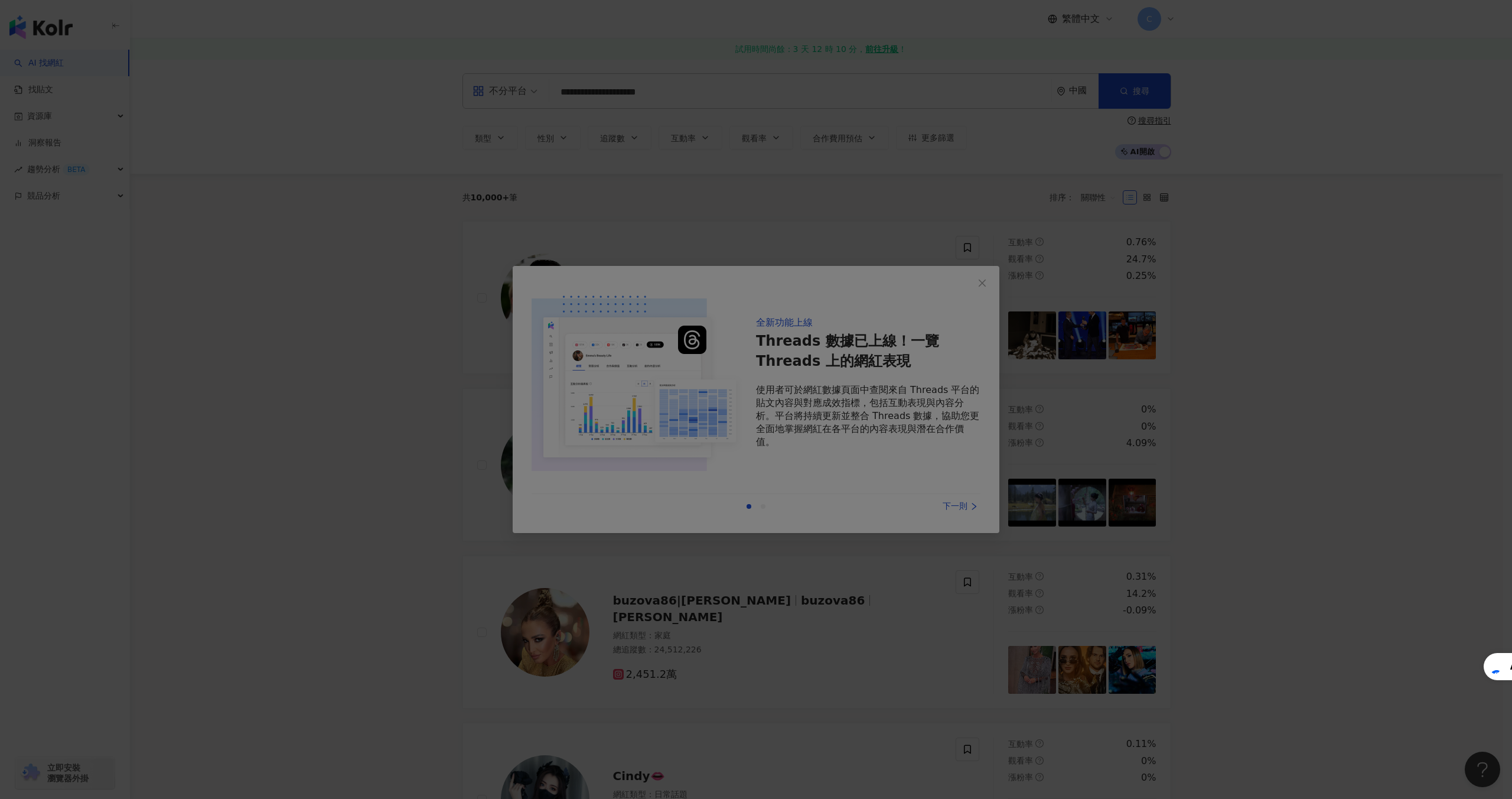
click at [970, 517] on div at bounding box center [756, 399] width 1512 height 799
click at [1007, 279] on div at bounding box center [756, 399] width 1512 height 799
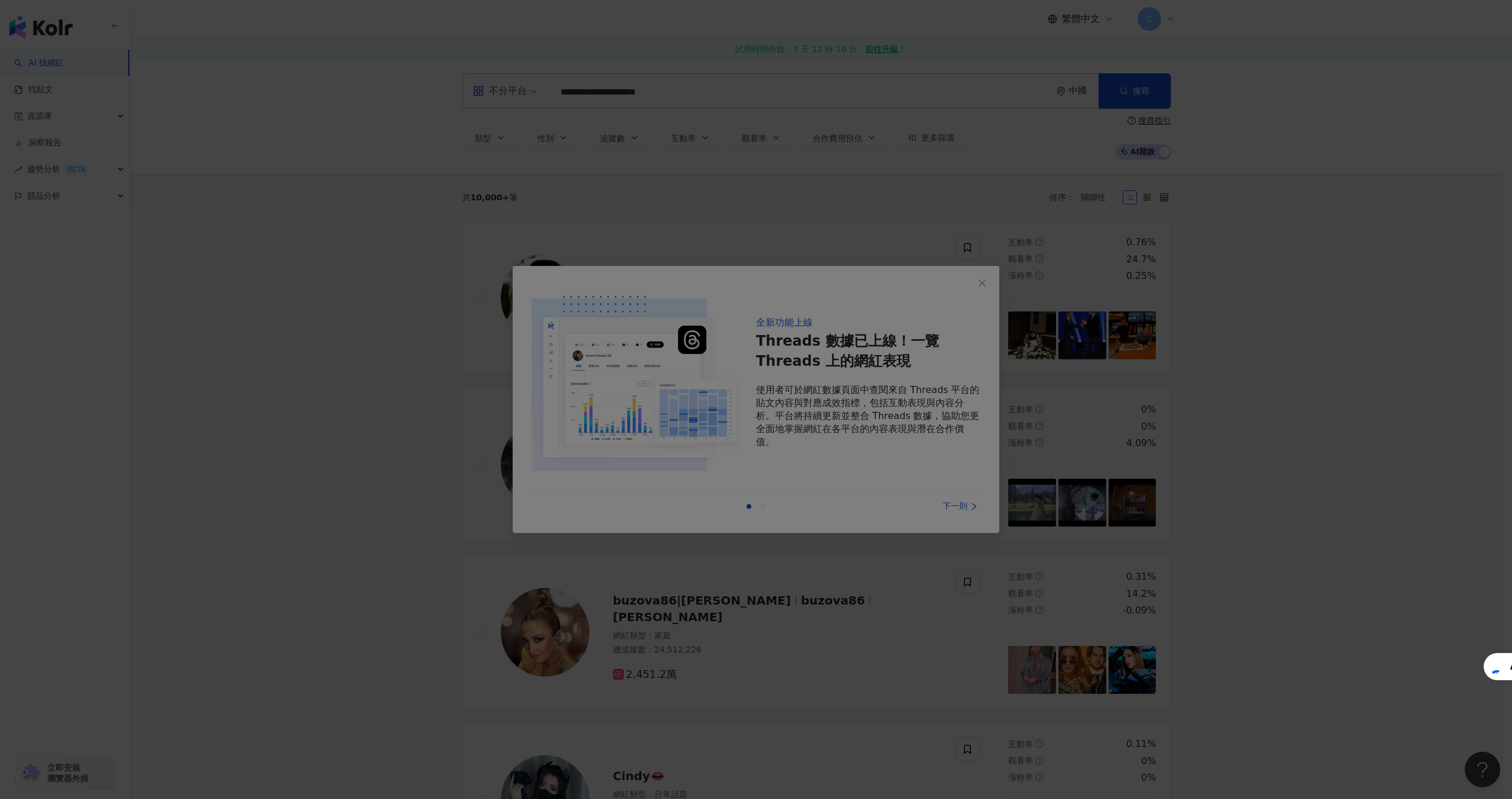
click at [857, 107] on div at bounding box center [756, 399] width 1512 height 799
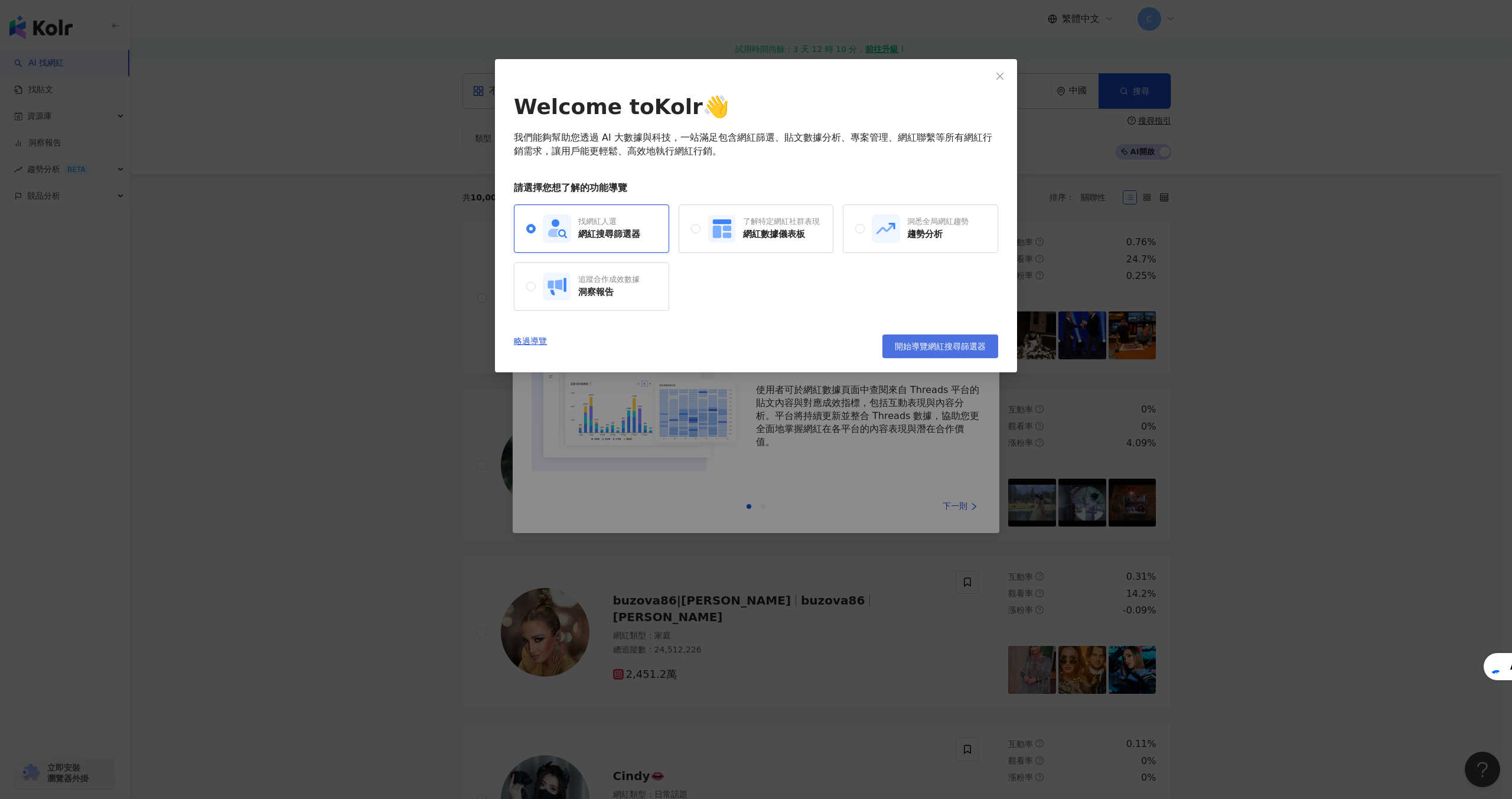
click at [904, 345] on span "開始導覽網紅搜尋篩選器" at bounding box center [941, 346] width 91 height 9
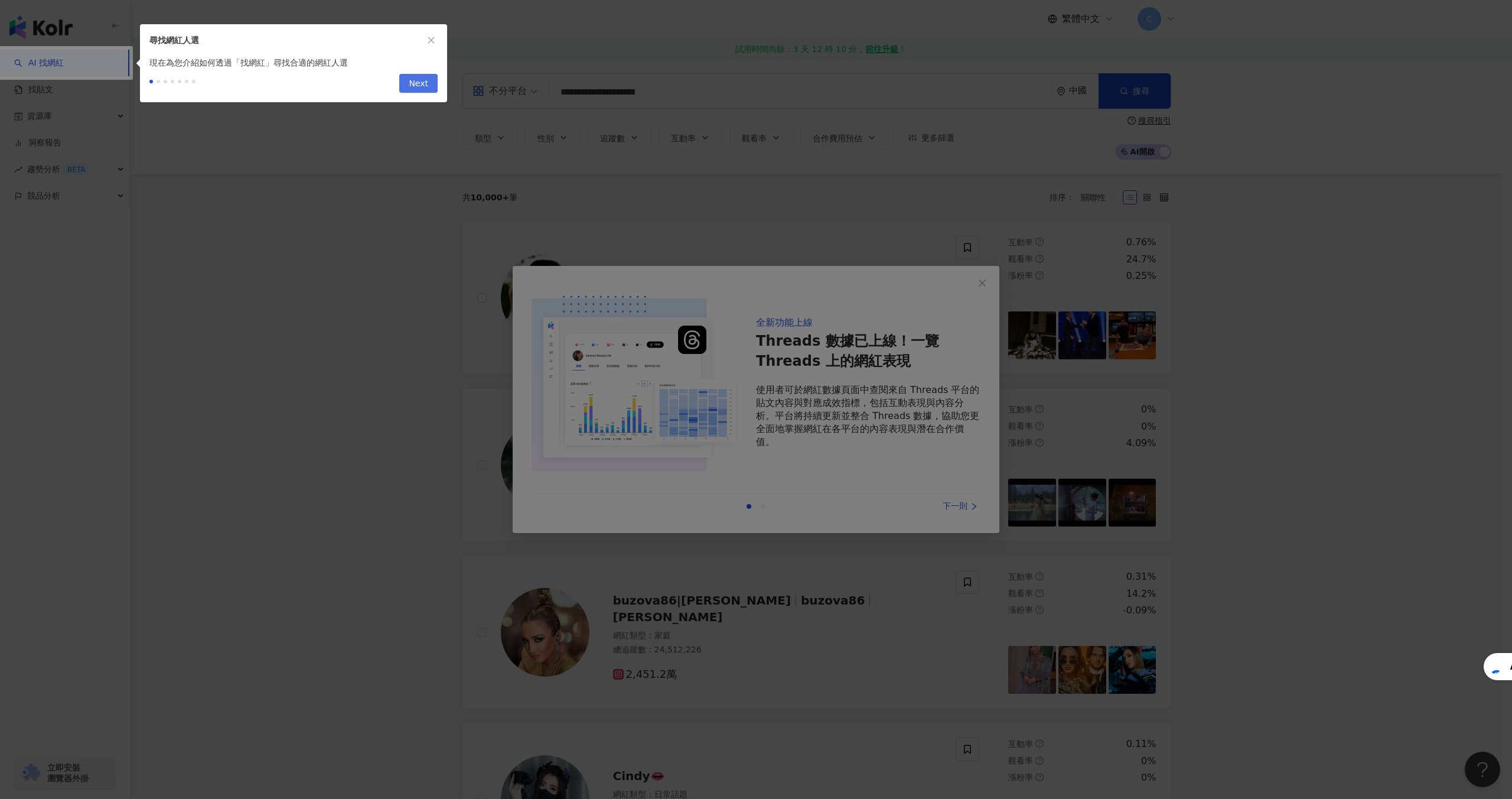
click at [430, 82] on button "Next" at bounding box center [418, 83] width 39 height 19
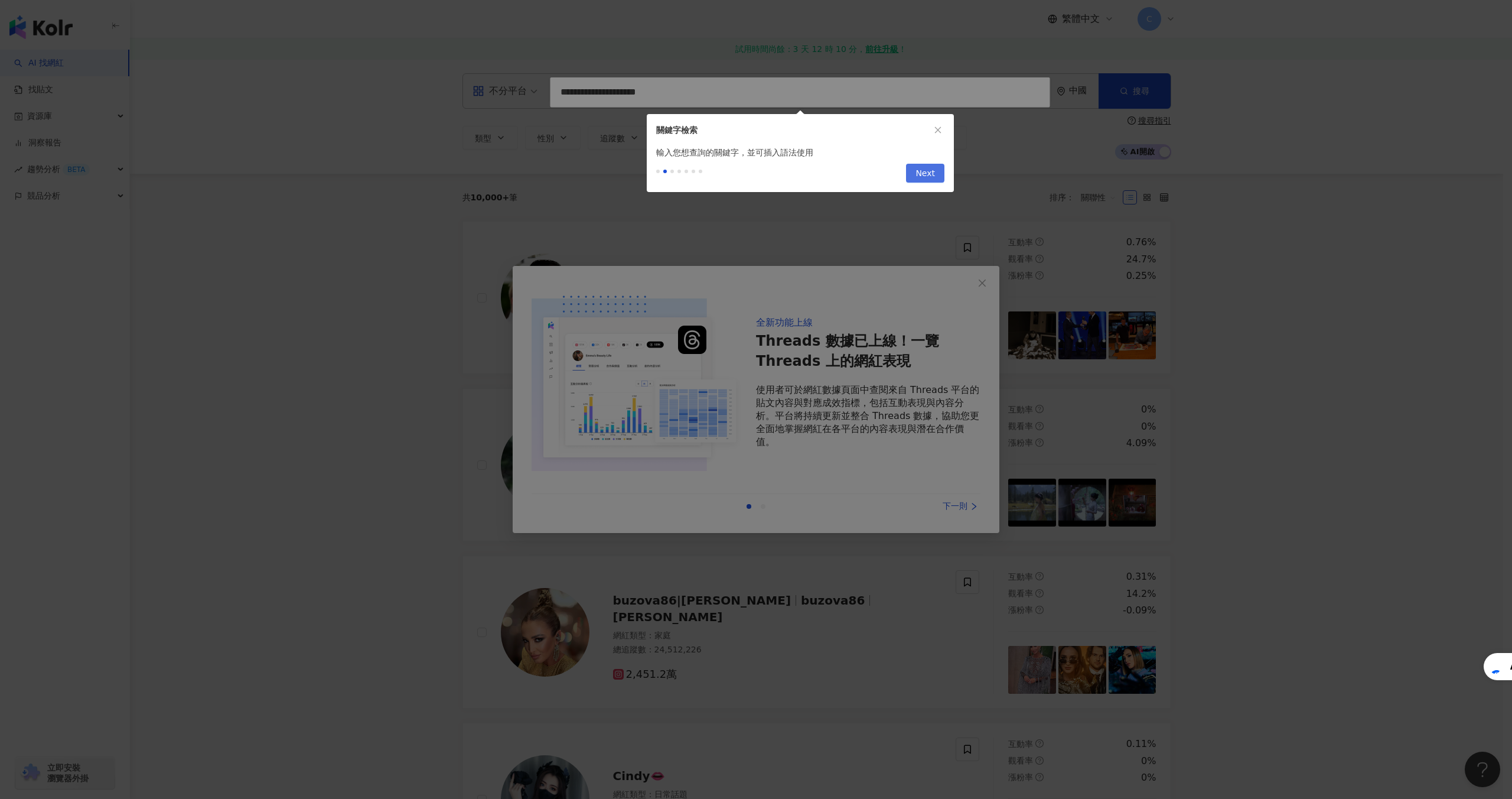
click at [930, 173] on span "Next" at bounding box center [925, 173] width 20 height 19
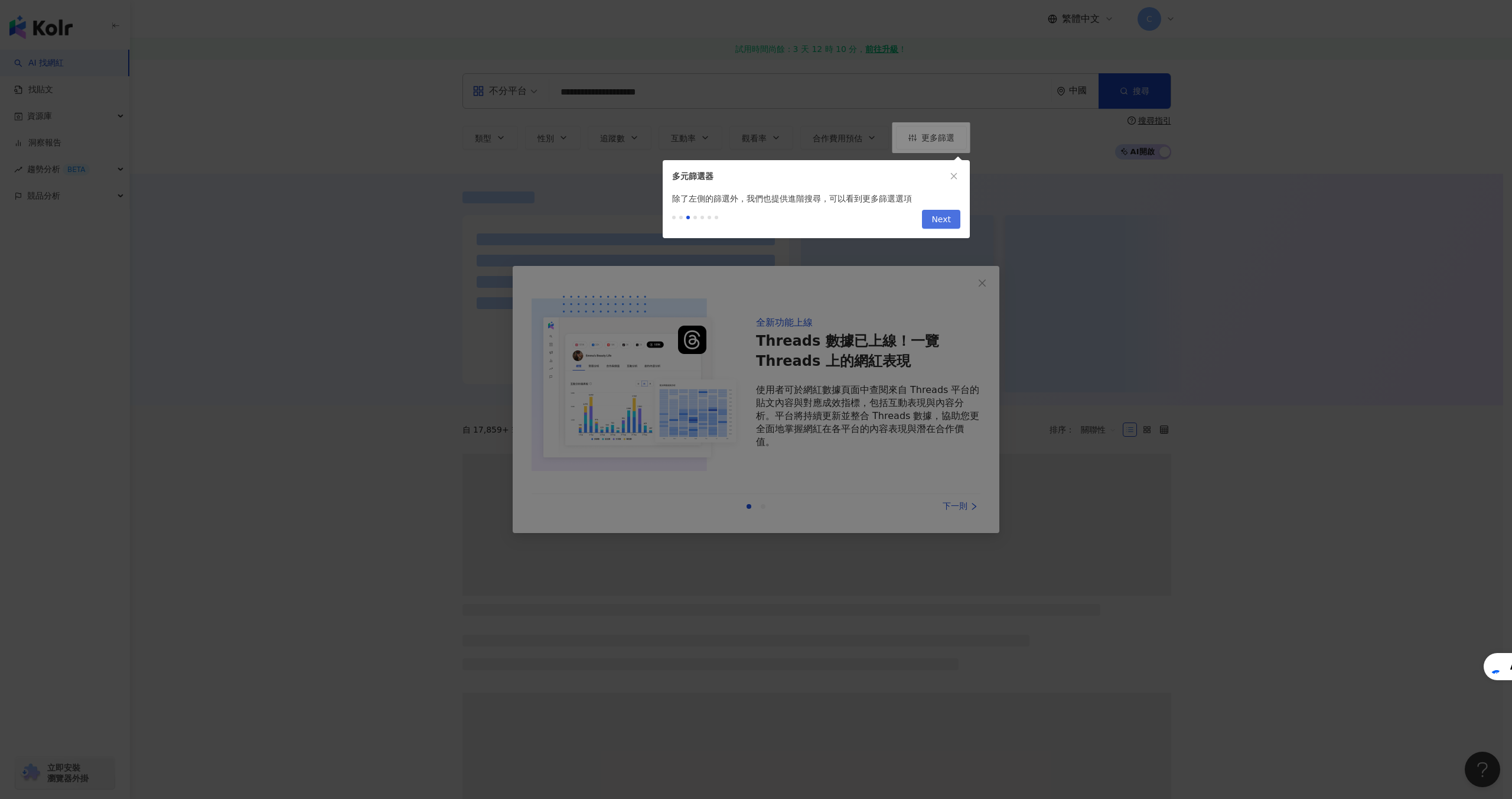
click at [941, 221] on span "Next" at bounding box center [942, 219] width 20 height 19
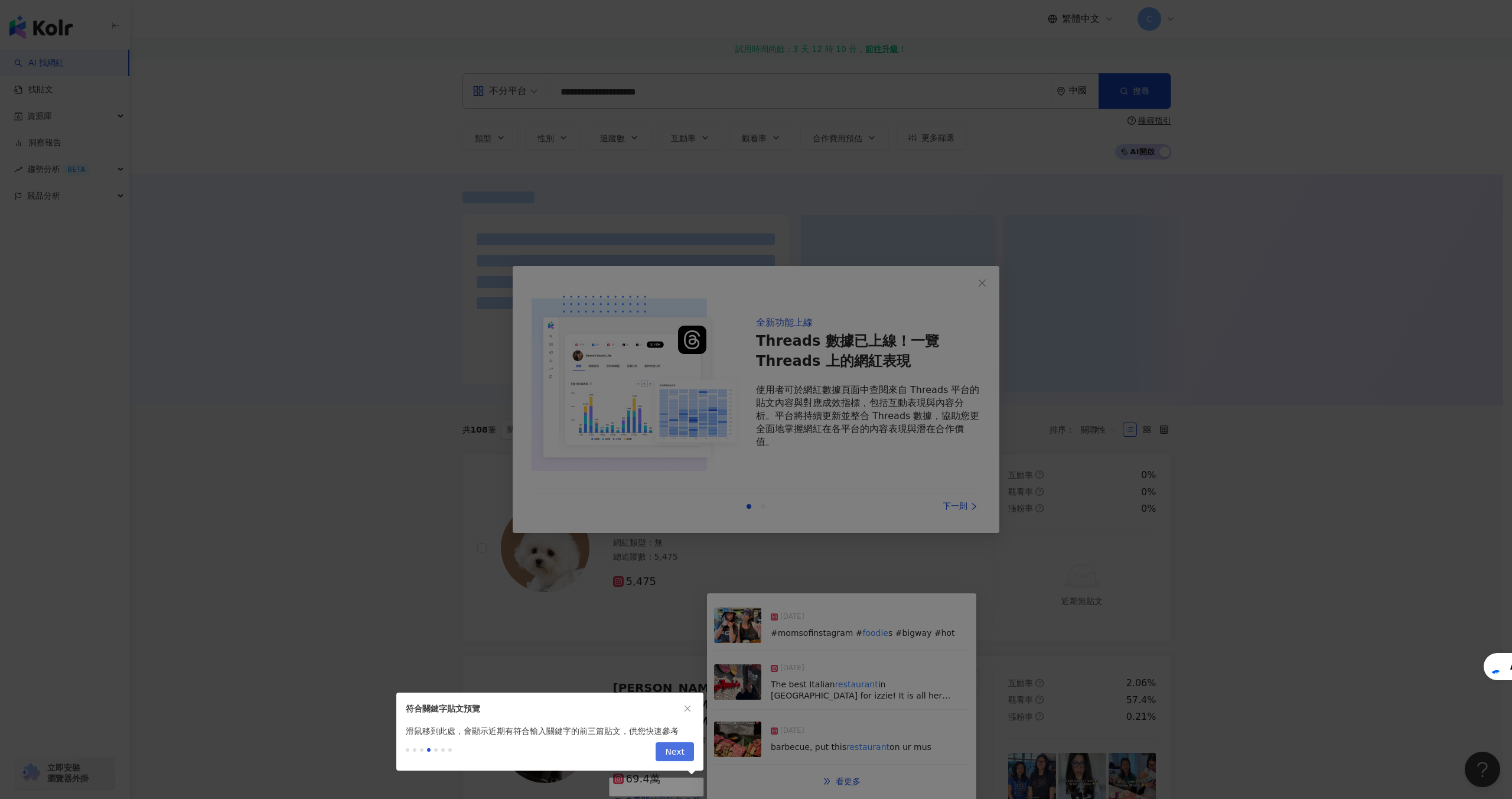
click at [673, 748] on span "Next" at bounding box center [675, 752] width 20 height 19
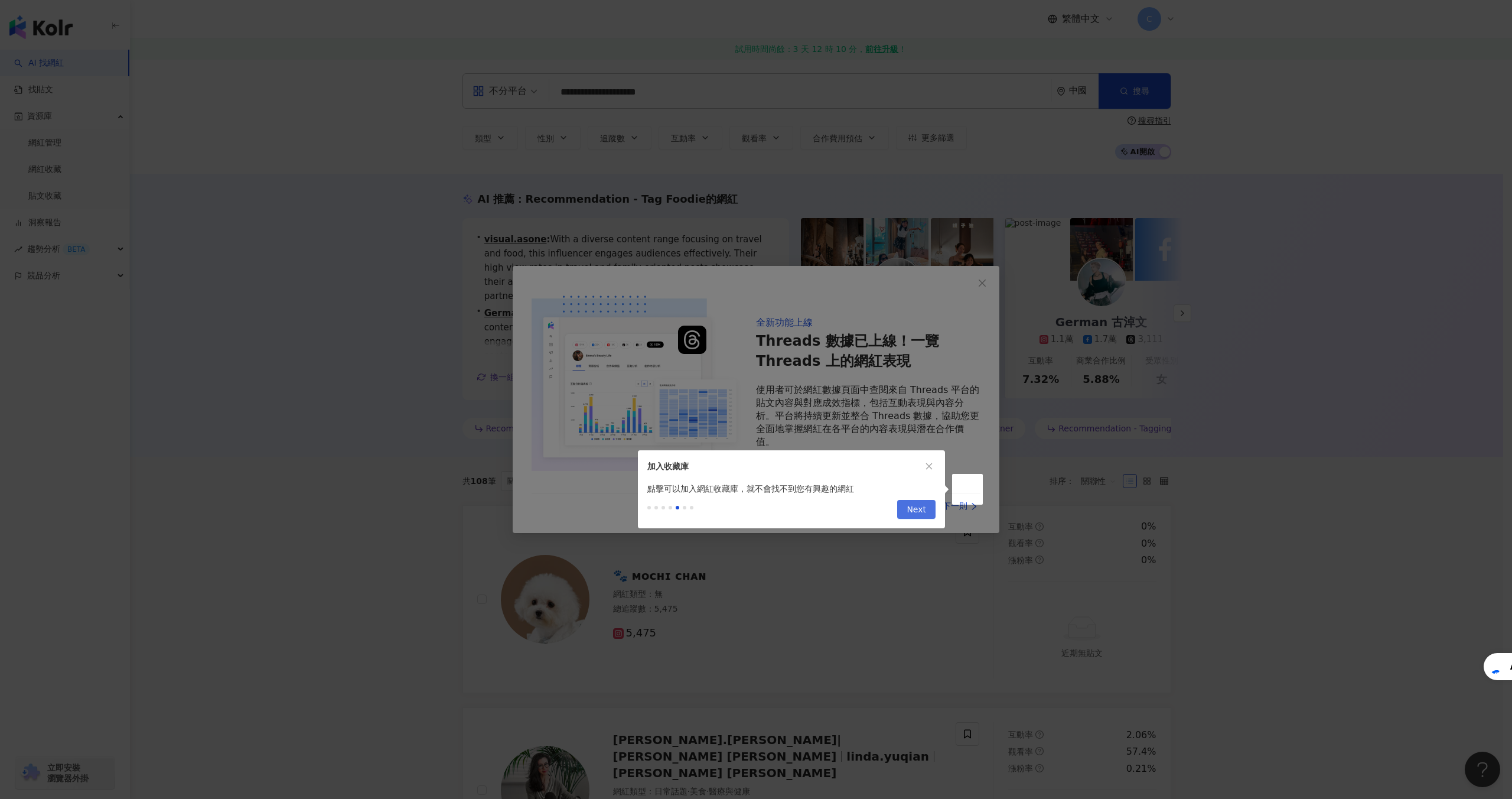
click at [911, 508] on span "Next" at bounding box center [917, 509] width 20 height 19
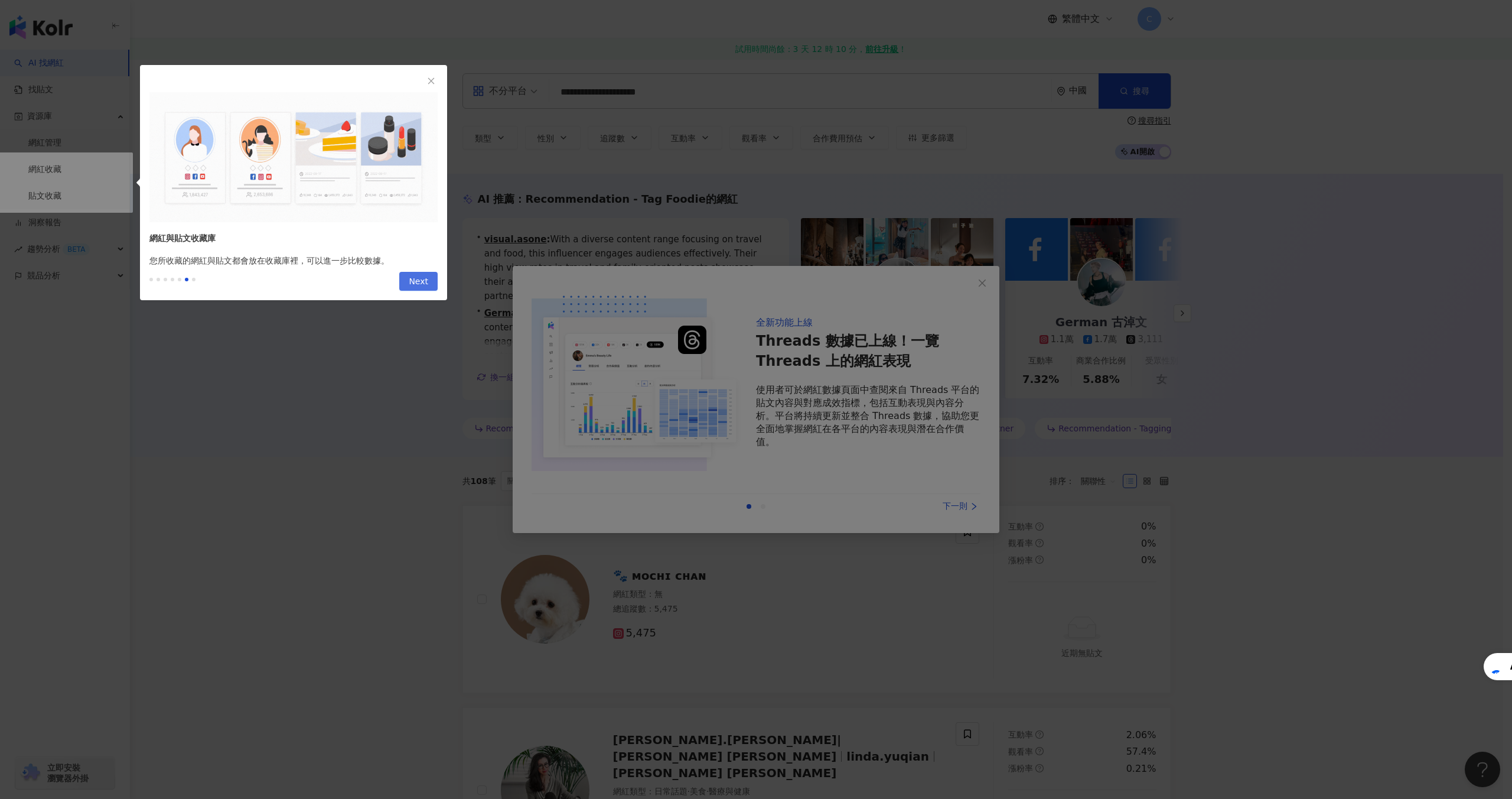
click at [422, 279] on span "Next" at bounding box center [419, 282] width 20 height 19
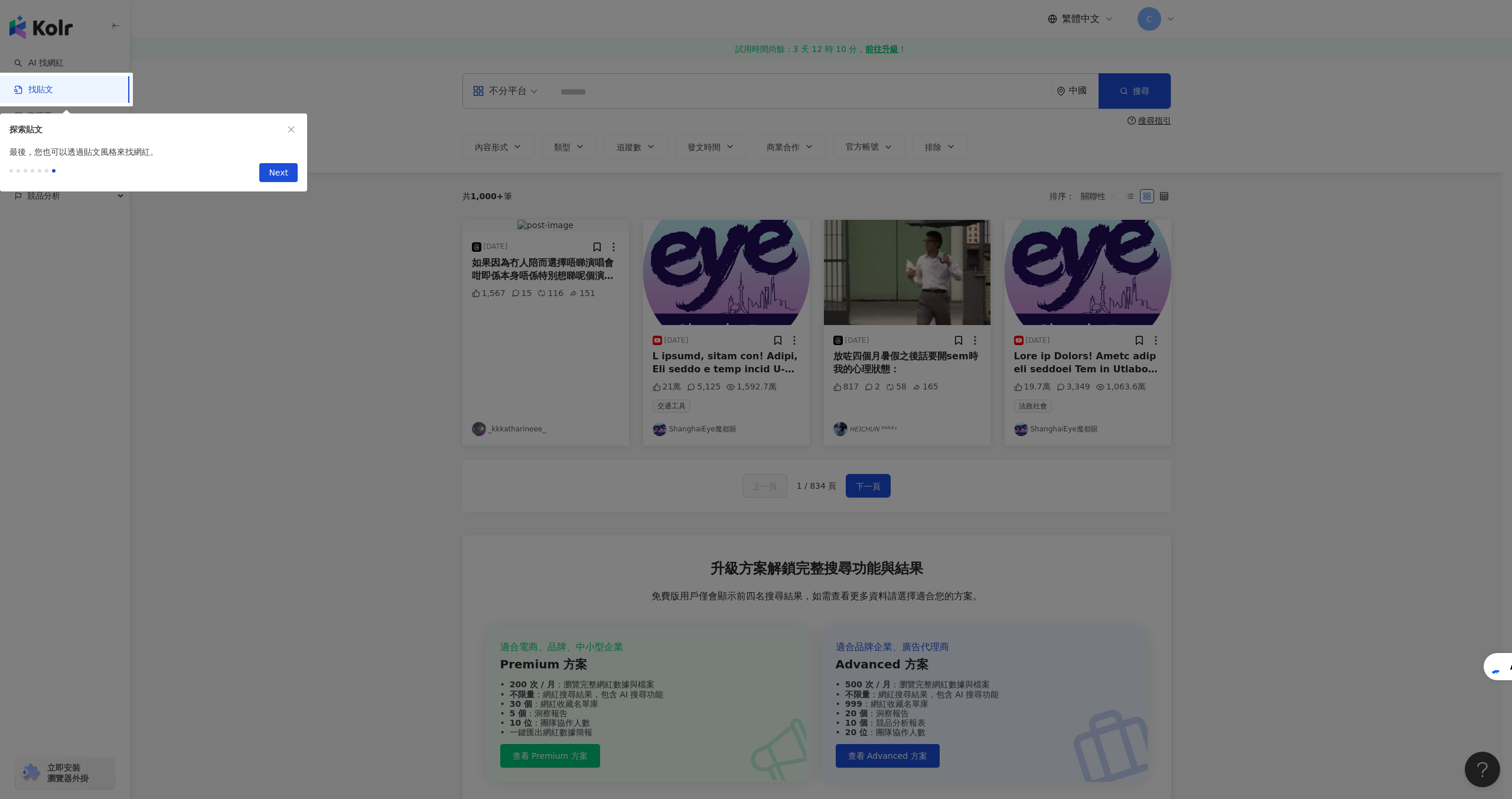
click at [270, 164] on span "Next" at bounding box center [279, 172] width 20 height 19
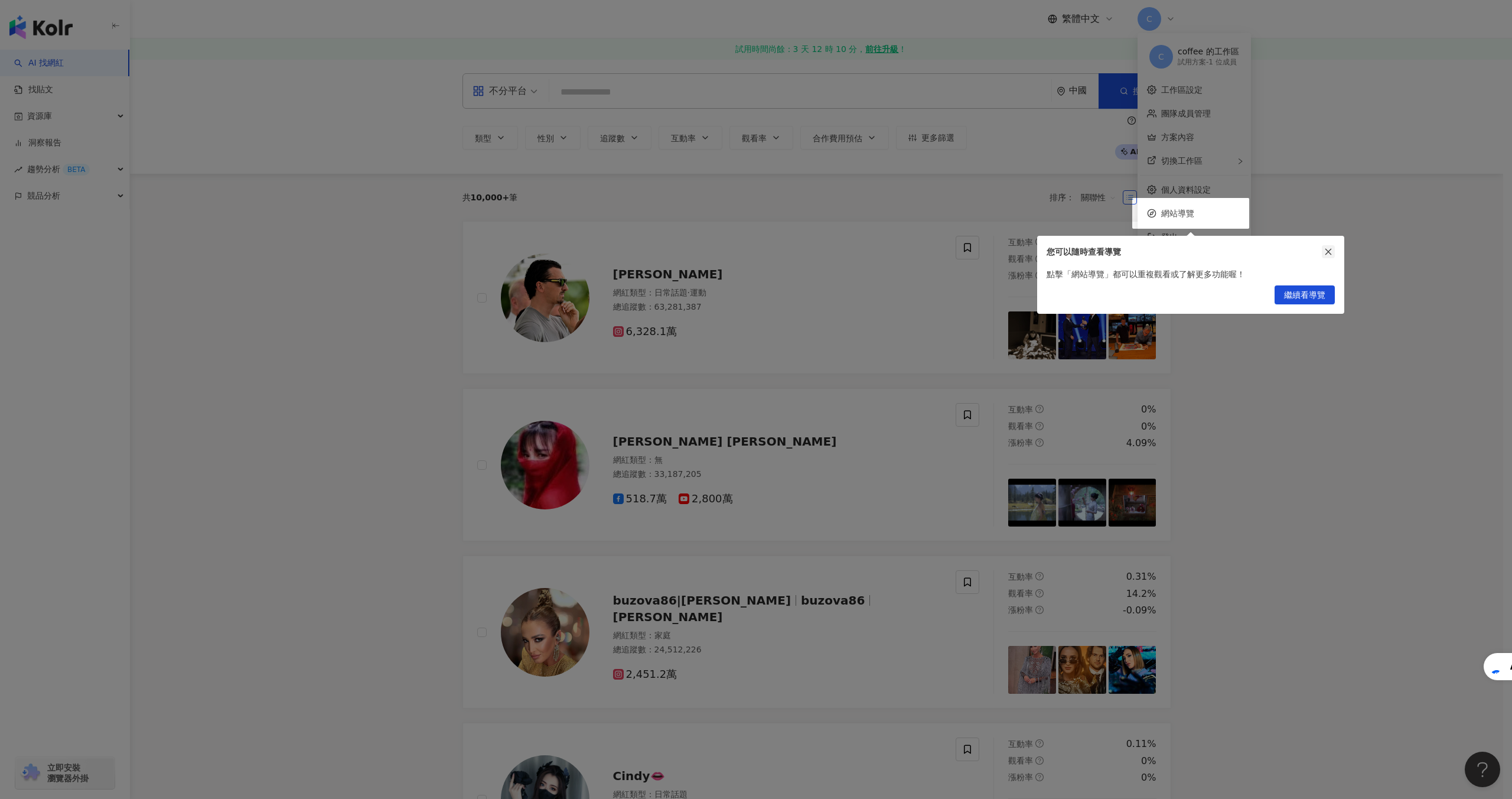
click at [1331, 255] on icon "close" at bounding box center [1328, 251] width 8 height 8
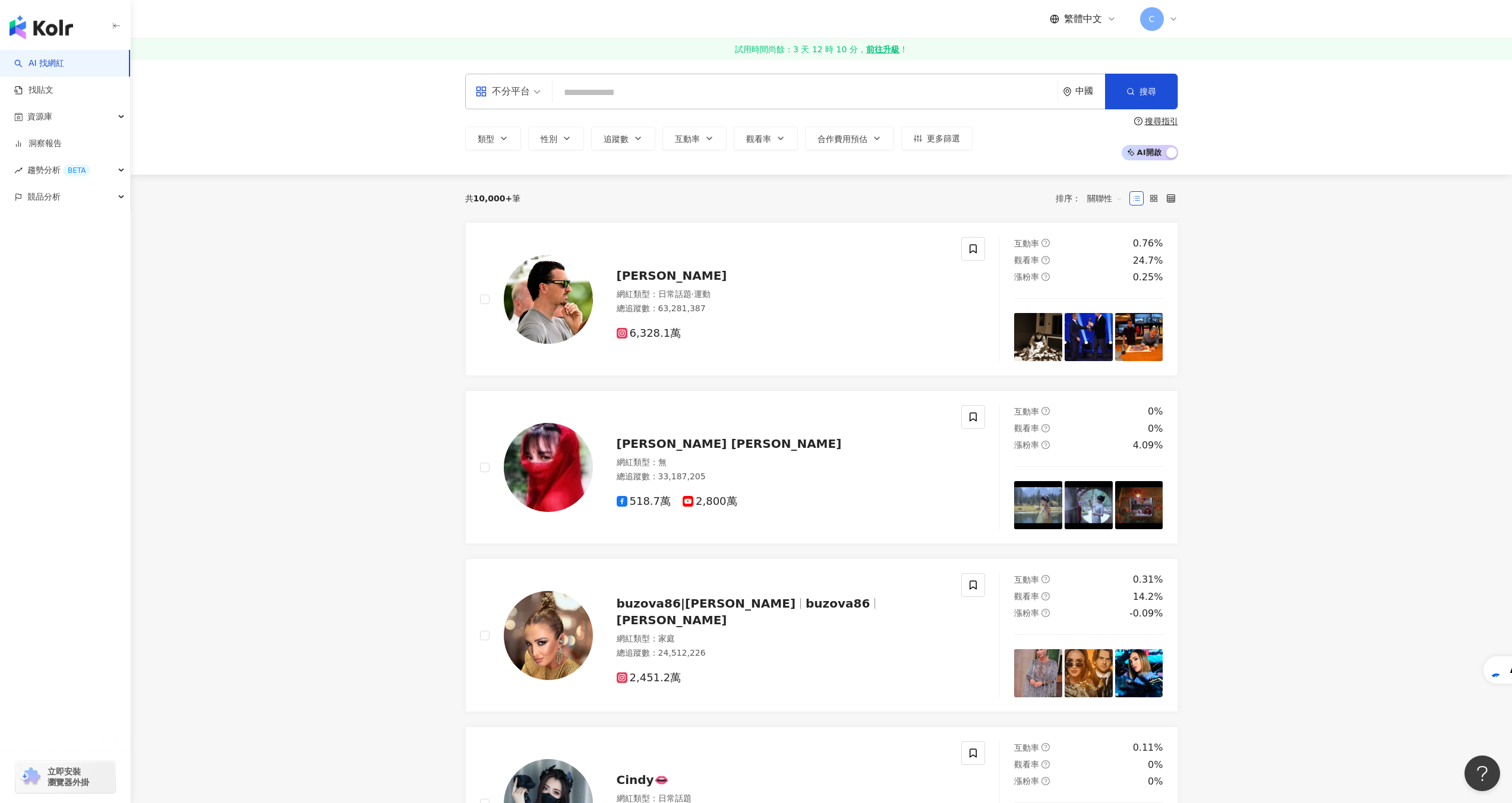
click at [1113, 22] on icon at bounding box center [1111, 19] width 9 height 9
click at [1005, 95] on input "search" at bounding box center [805, 93] width 496 height 23
click at [532, 90] on span "不分平台" at bounding box center [508, 91] width 65 height 19
click at [533, 90] on span "不分平台" at bounding box center [508, 91] width 65 height 19
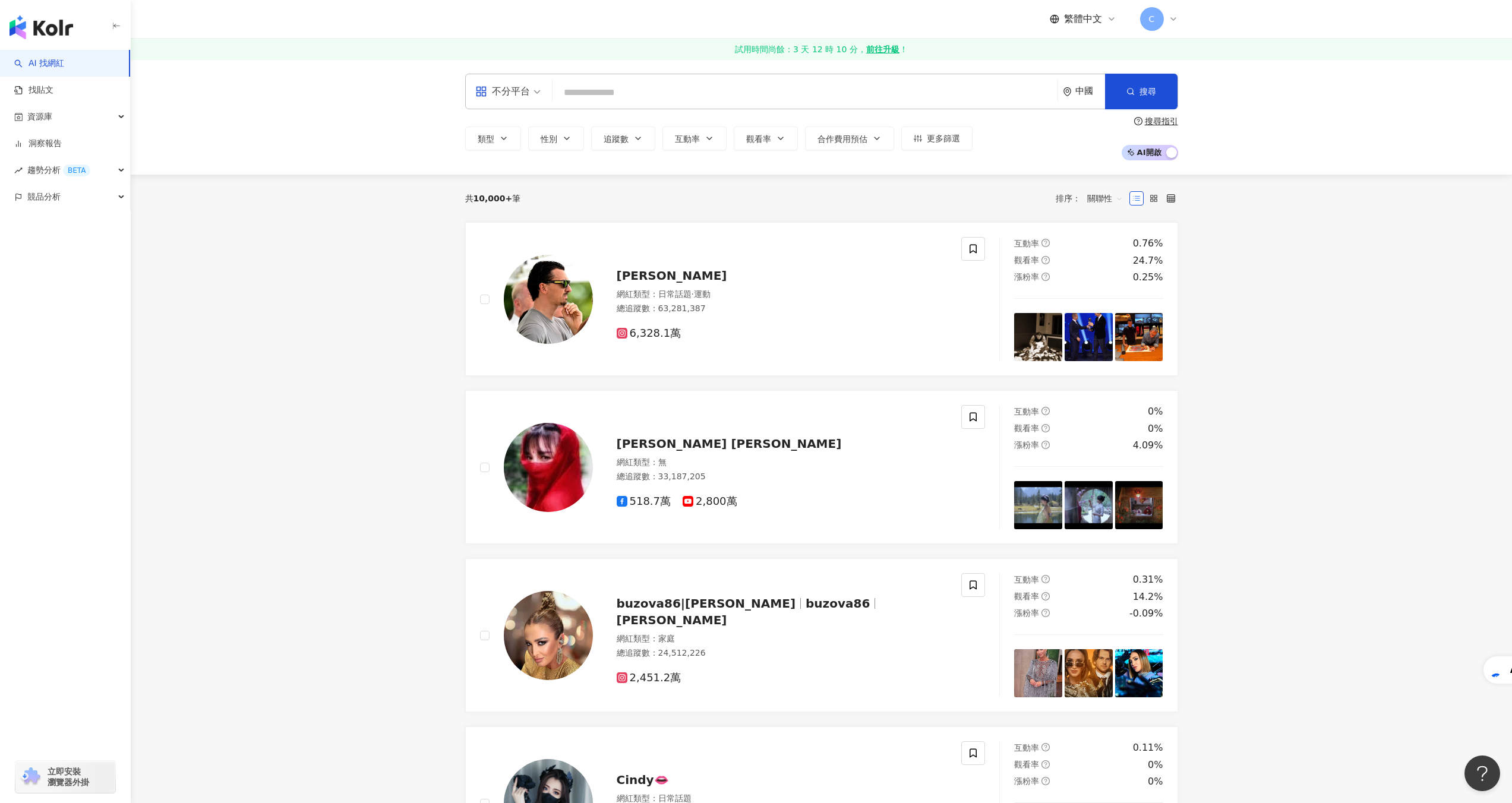
click at [625, 95] on input "search" at bounding box center [805, 93] width 496 height 23
click at [1142, 153] on span "AI 開啟 AI 關閉" at bounding box center [1150, 152] width 56 height 15
click at [1245, 166] on div "不分平台 中國 搜尋 類型 性別 追蹤數 互動率 觀看率 合作費用預估 更多篩選 搜尋指引 AI 開啟 AI 關閉" at bounding box center [821, 116] width 1381 height 115
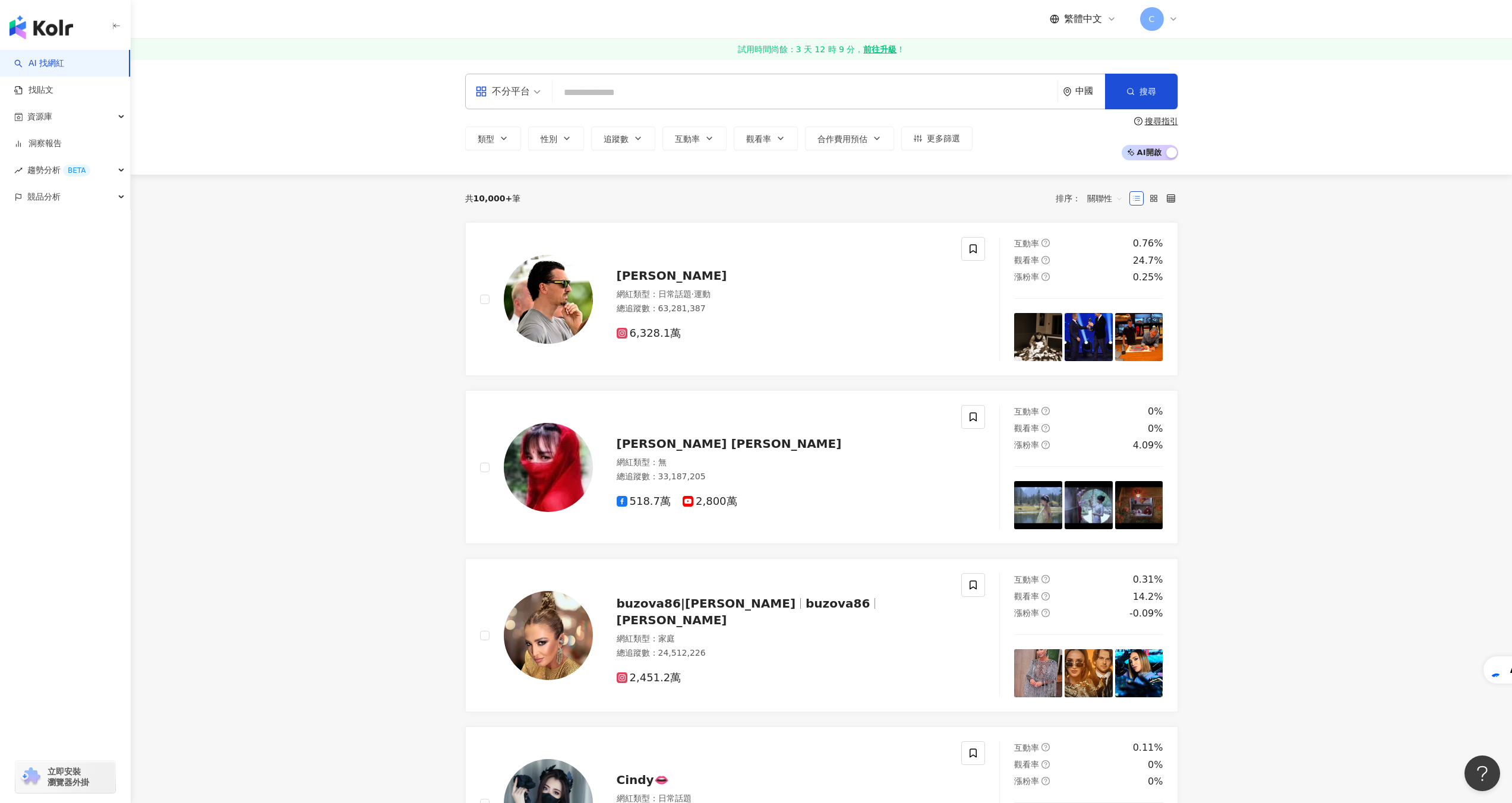
click at [828, 93] on input "search" at bounding box center [805, 93] width 496 height 23
type input "**********"
click at [1142, 93] on span "搜尋" at bounding box center [1147, 92] width 16 height 9
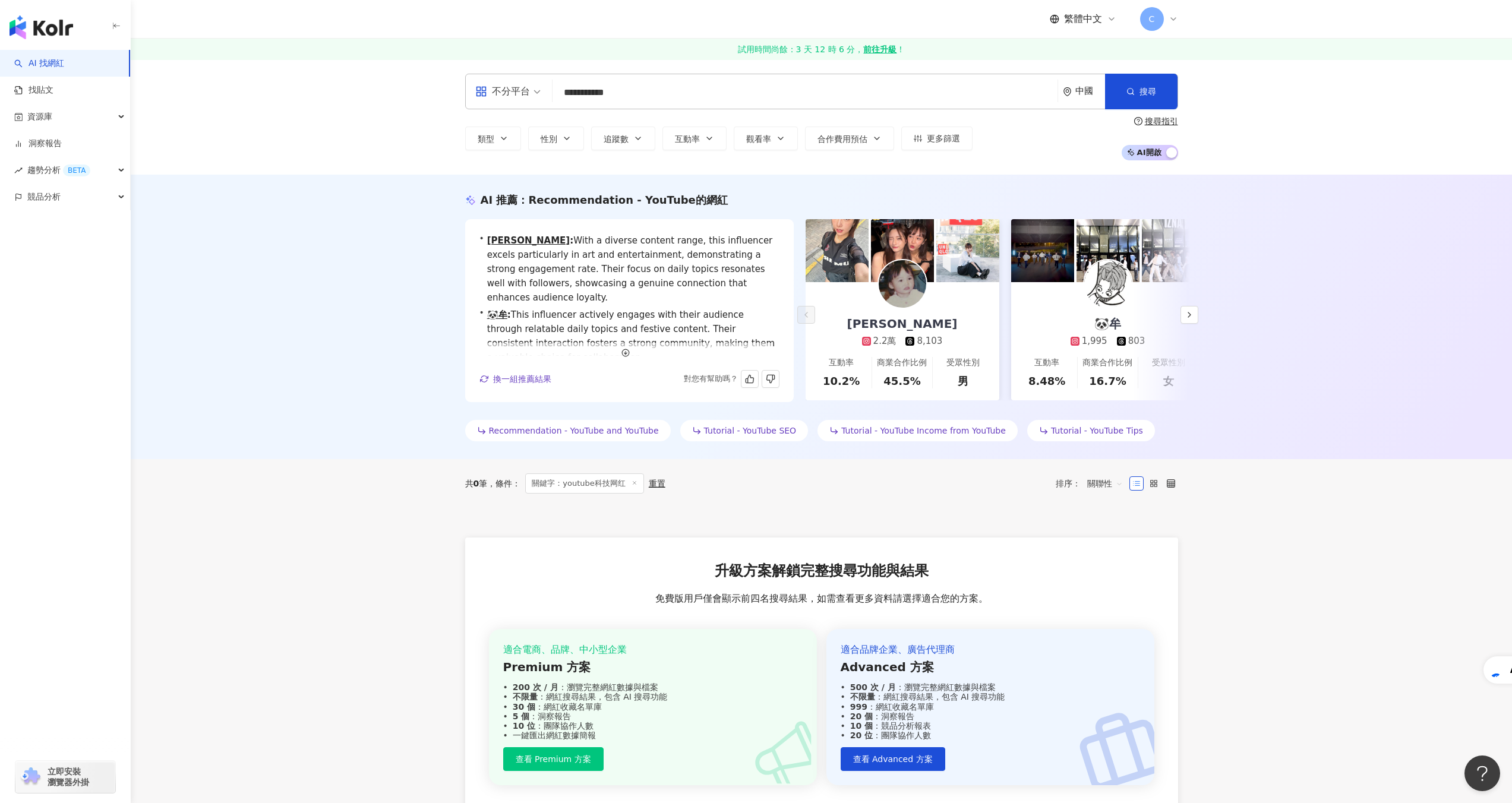
scroll to position [86, 0]
click at [527, 375] on span "換一組推薦結果" at bounding box center [522, 378] width 58 height 9
